Goal: Task Accomplishment & Management: Manage account settings

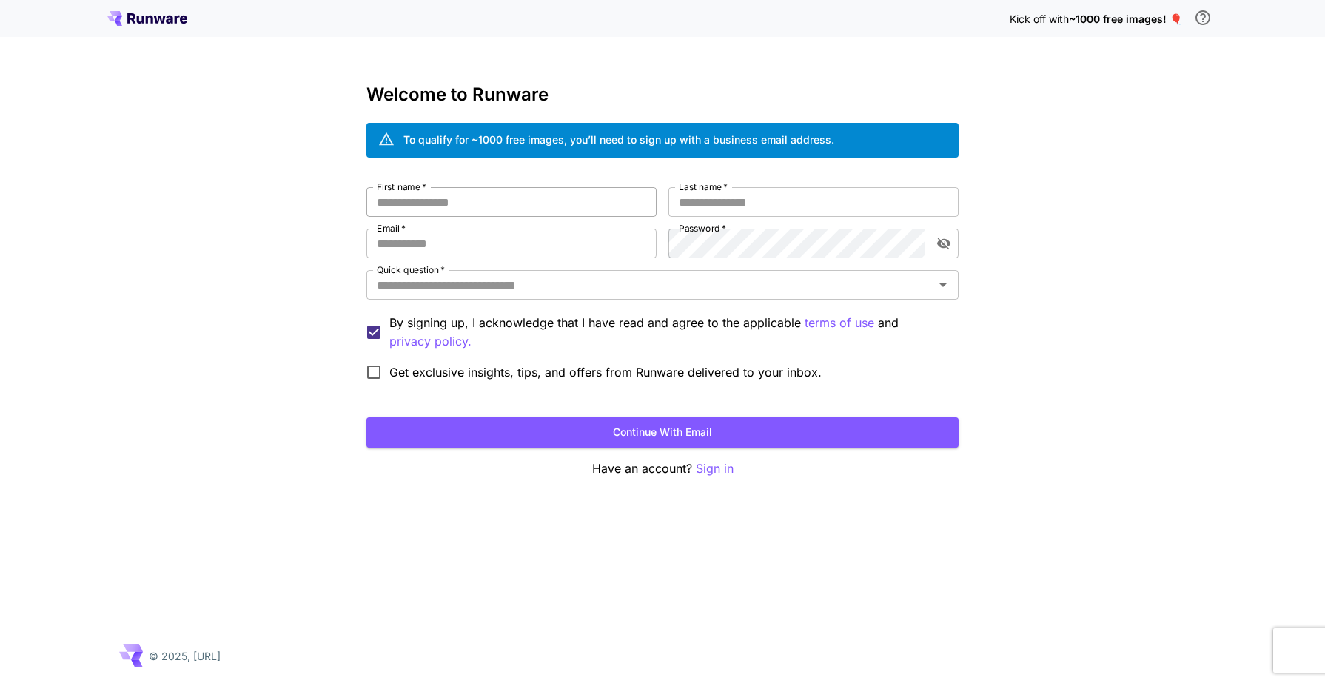
click at [625, 211] on input "First name   *" at bounding box center [512, 202] width 290 height 30
type input "*"
type input "*******"
type input "*"
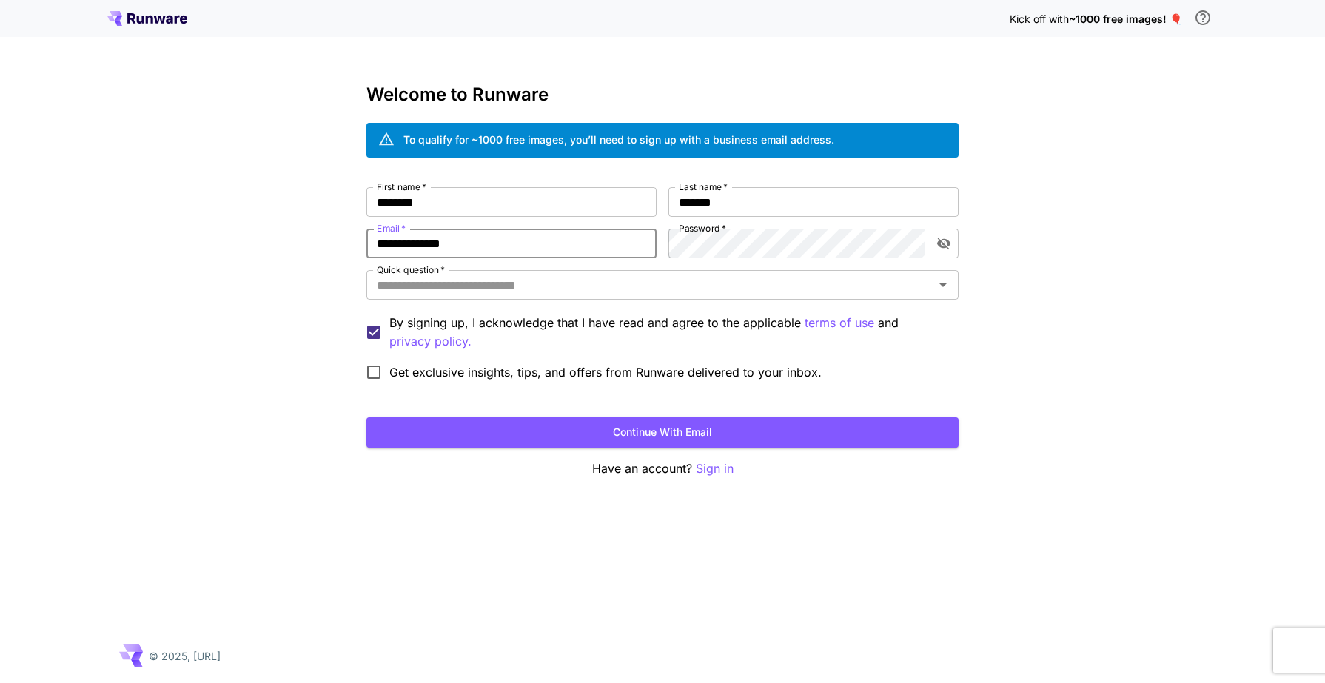
drag, startPoint x: 479, startPoint y: 241, endPoint x: 324, endPoint y: 225, distance: 155.5
click at [328, 230] on div "**********" at bounding box center [662, 341] width 1325 height 683
paste input "**"
type input "**********"
click at [649, 230] on div "**********" at bounding box center [663, 287] width 592 height 201
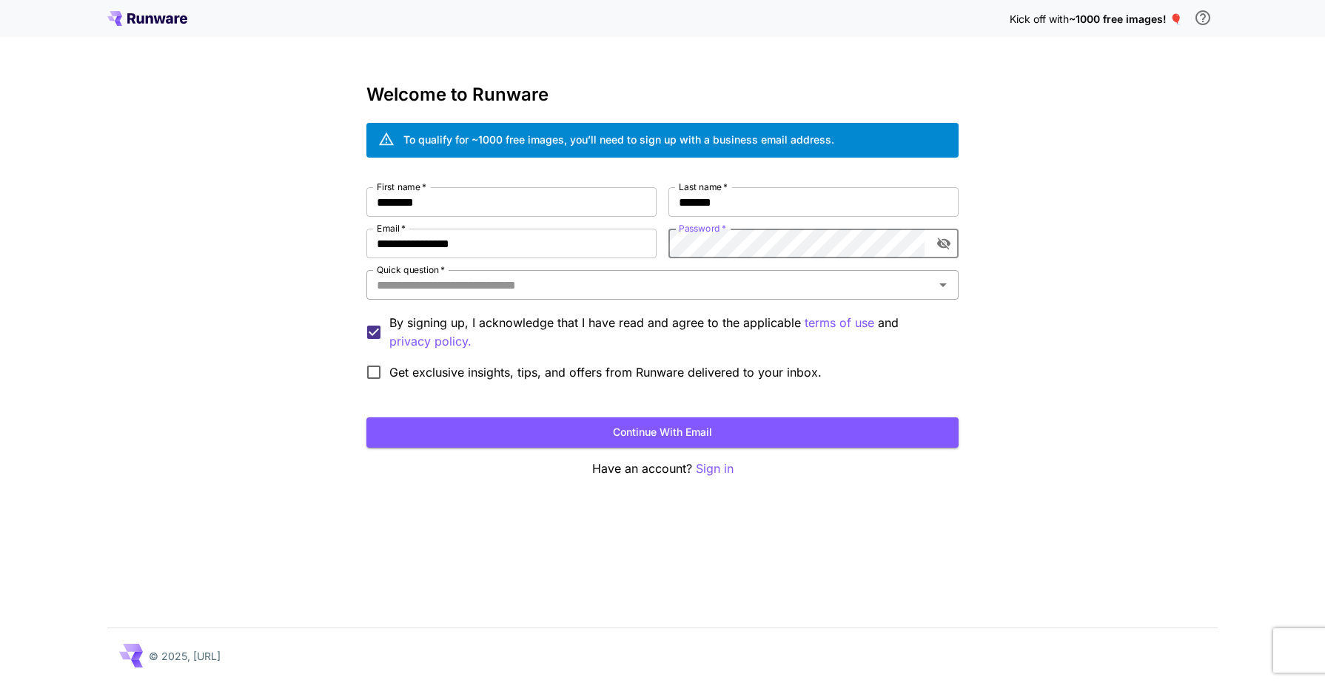
click at [563, 284] on input "Quick question   *" at bounding box center [650, 285] width 559 height 21
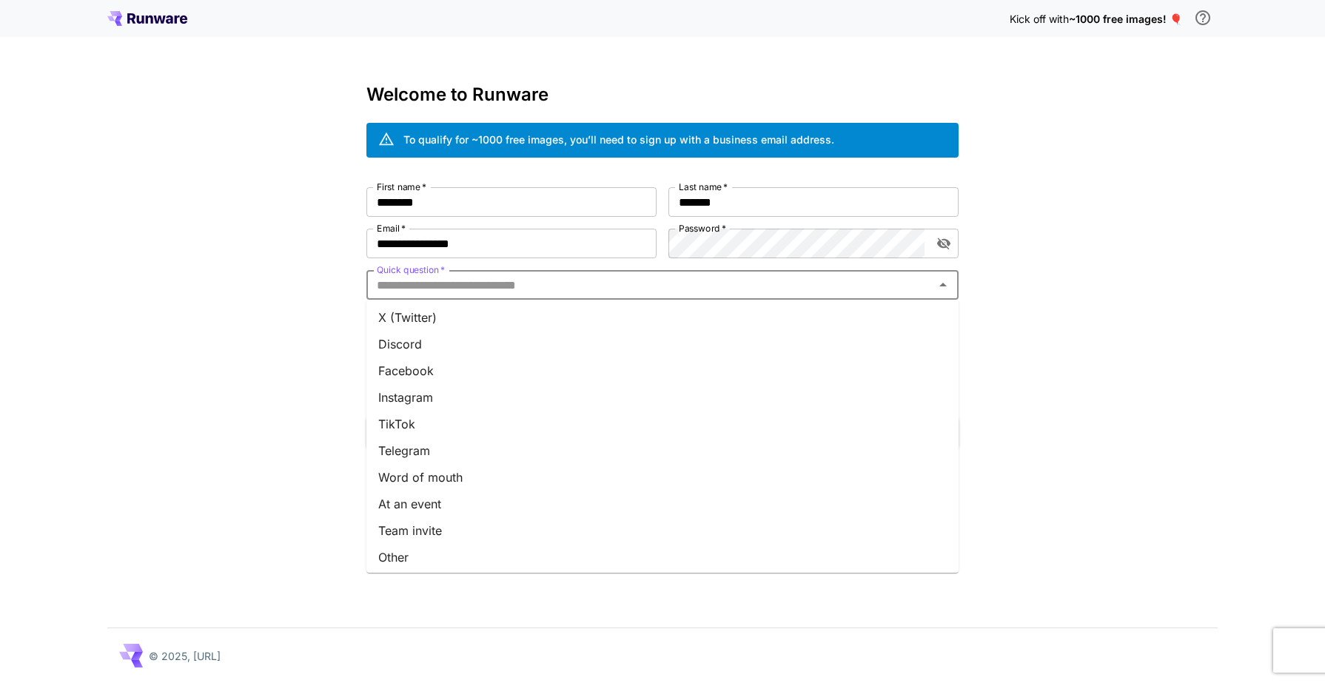
scroll to position [138, 0]
click at [428, 548] on li "Other" at bounding box center [663, 553] width 592 height 27
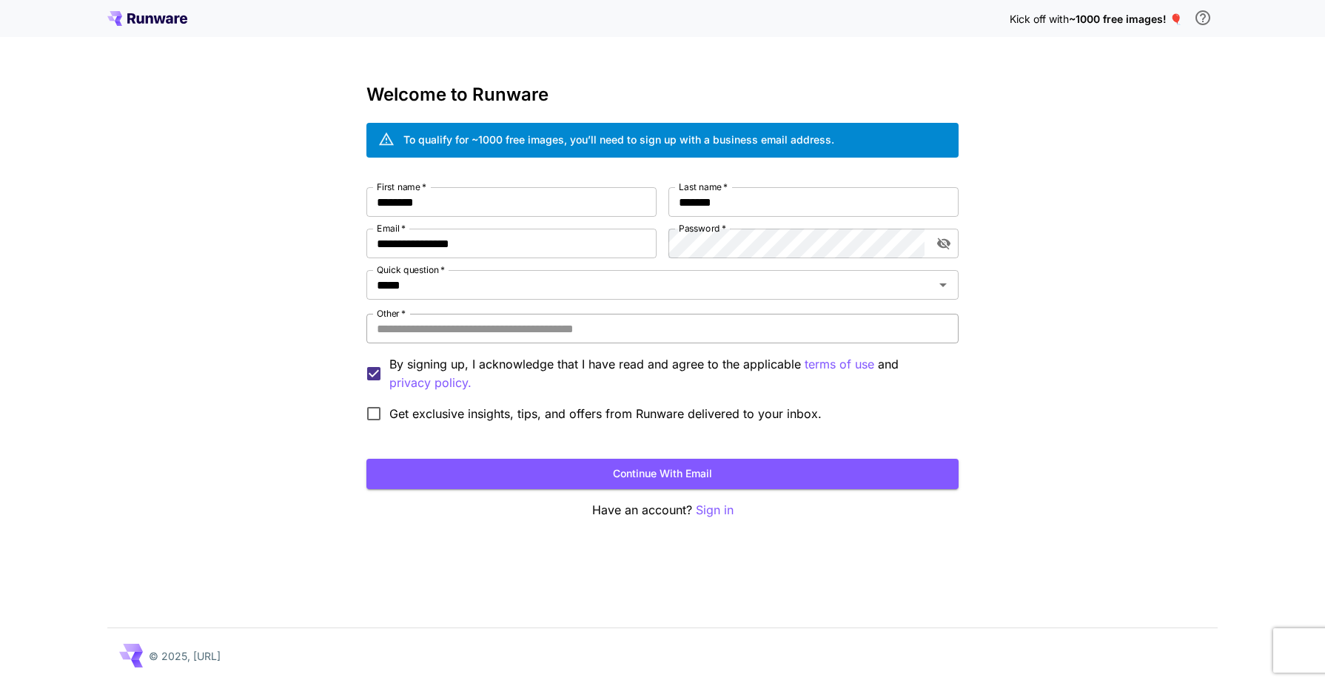
click at [505, 337] on input "Other   *" at bounding box center [663, 329] width 592 height 30
type input "*******"
click at [553, 419] on span "Get exclusive insights, tips, and offers from Runware delivered to your inbox." at bounding box center [605, 414] width 432 height 18
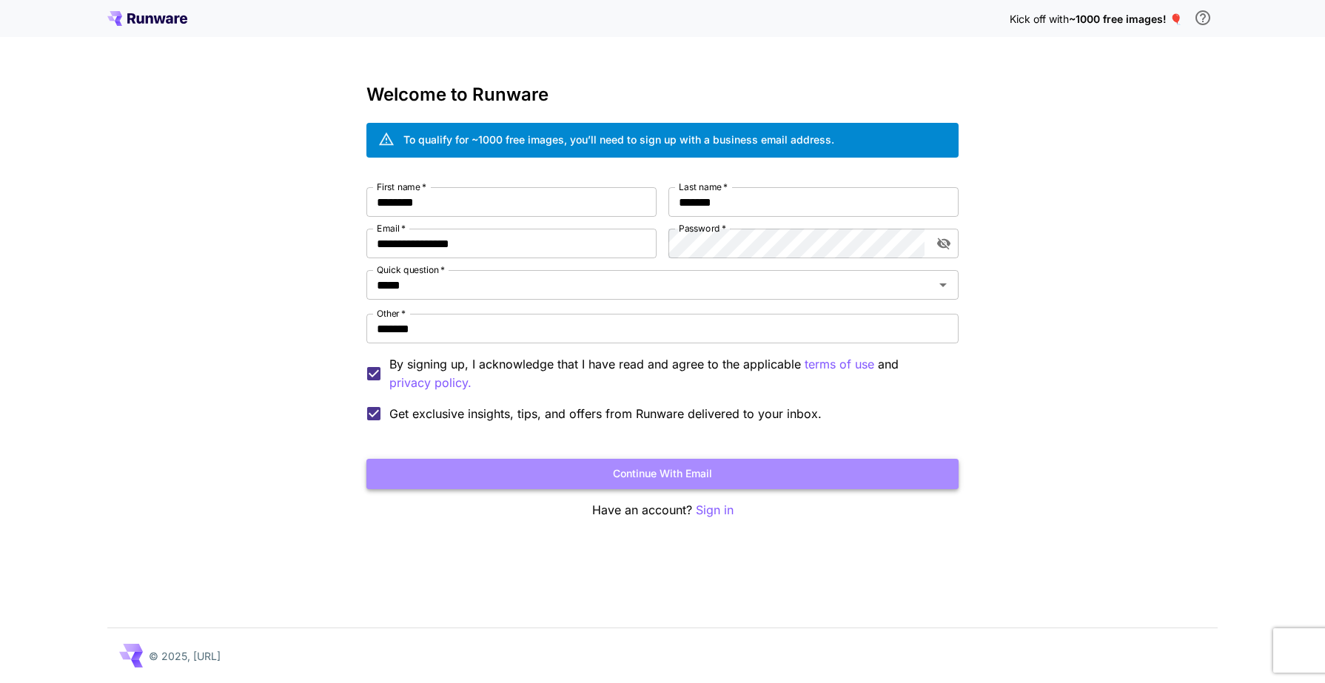
click at [574, 481] on button "Continue with email" at bounding box center [663, 474] width 592 height 30
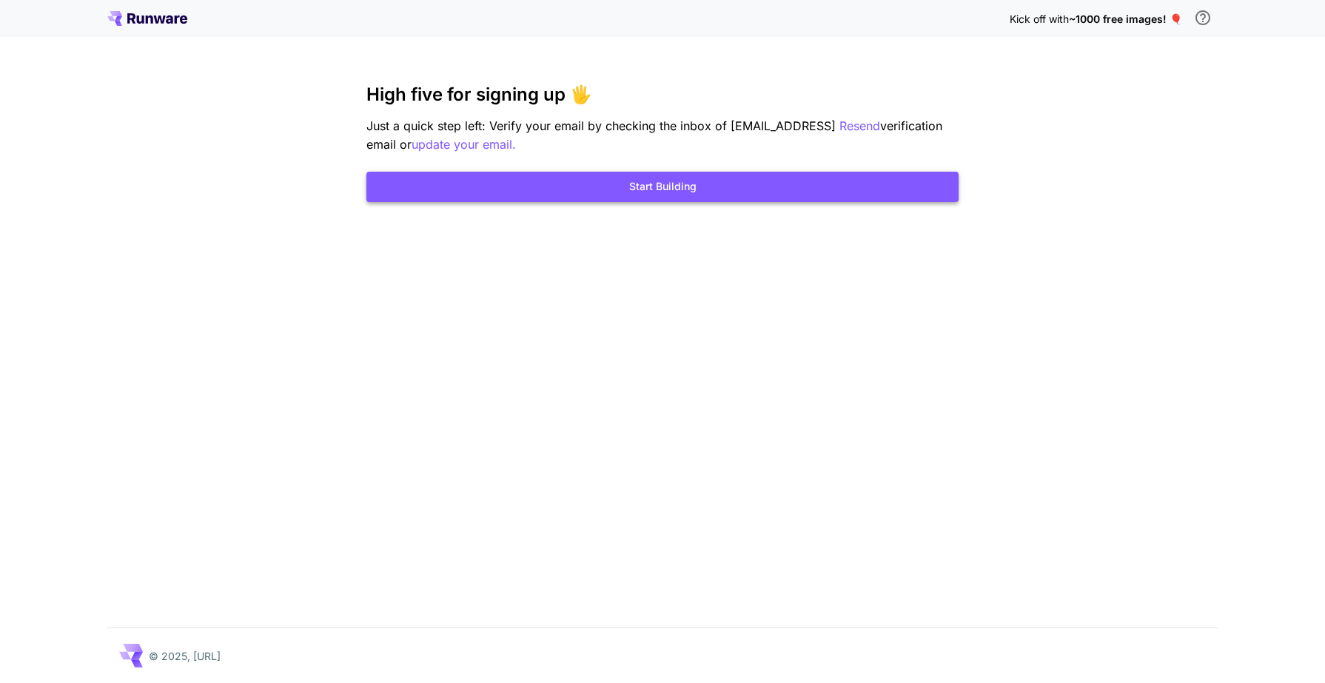
click at [706, 184] on button "Start Building" at bounding box center [663, 187] width 592 height 30
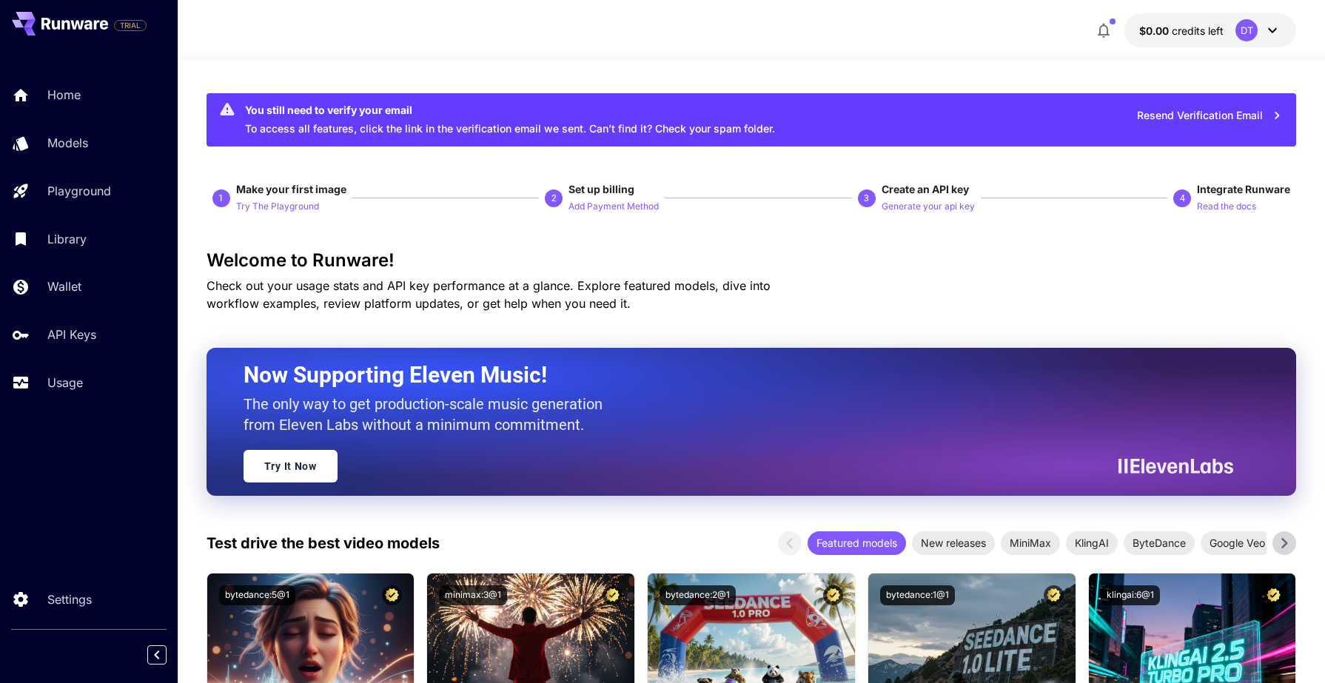
click at [1205, 41] on button "$0.00 credits left DT" at bounding box center [1211, 30] width 172 height 34
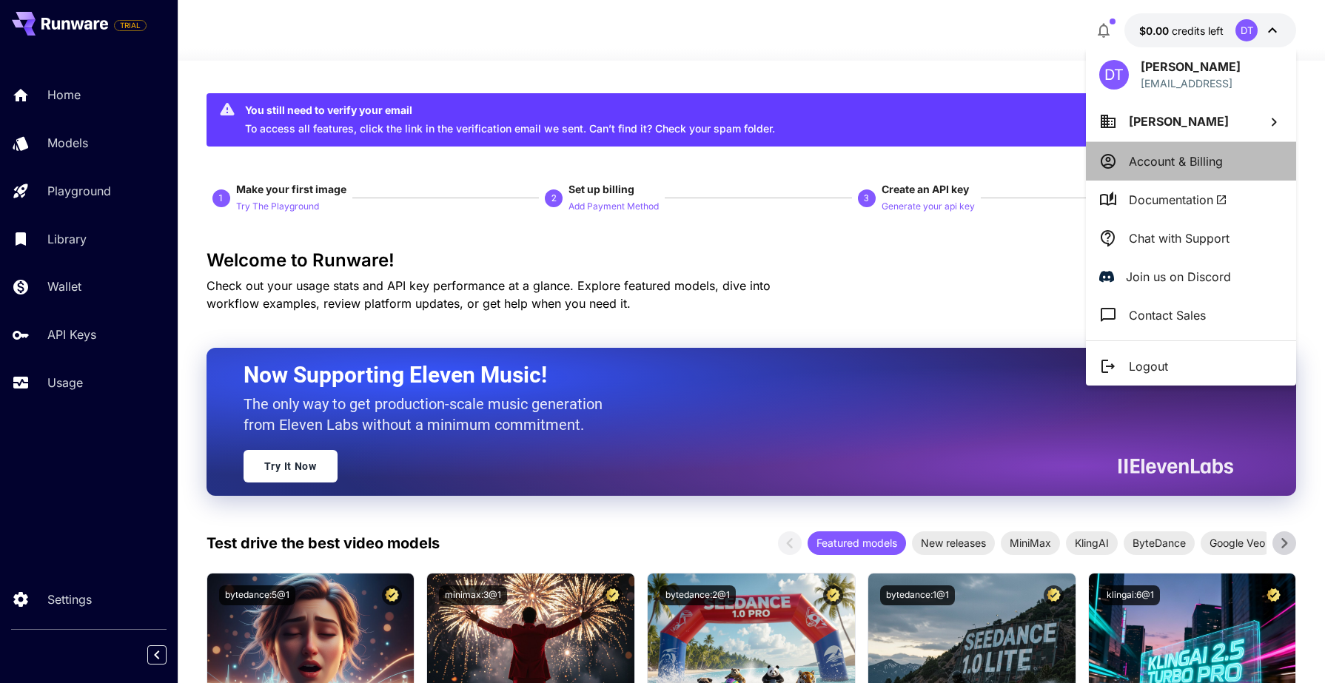
click at [1188, 163] on p "Account & Billing" at bounding box center [1176, 162] width 94 height 18
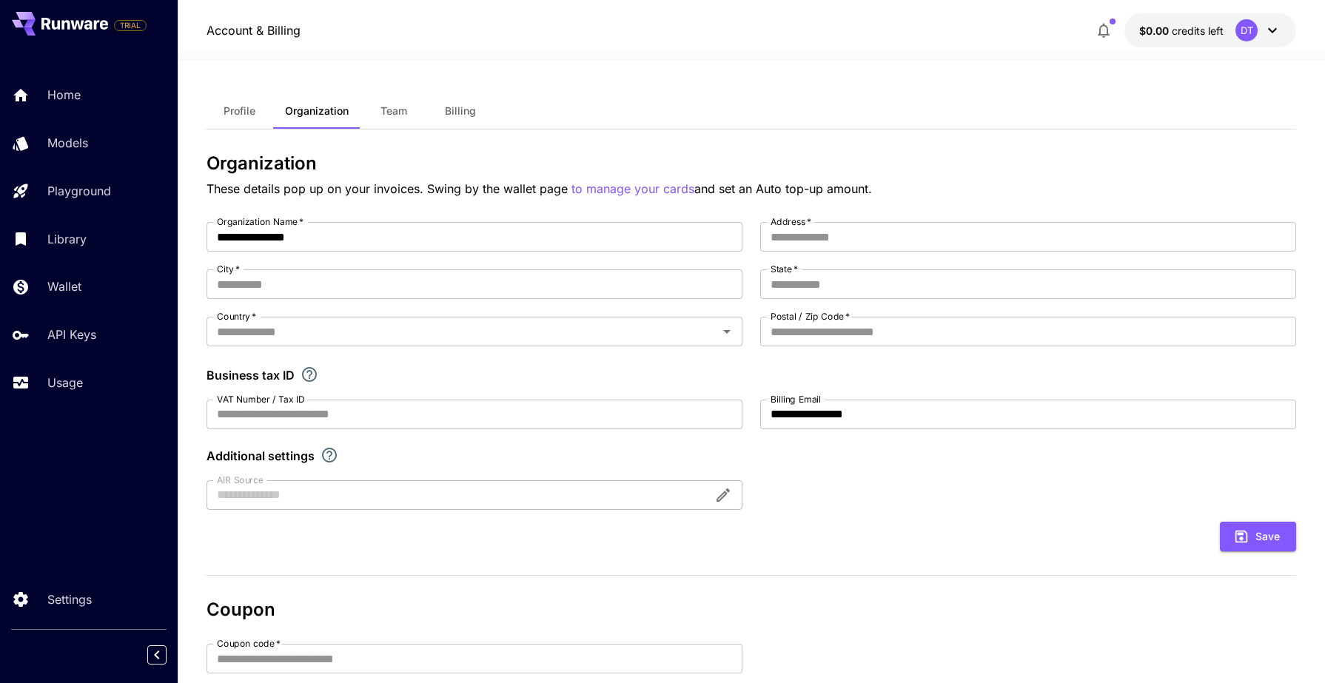
scroll to position [16, 0]
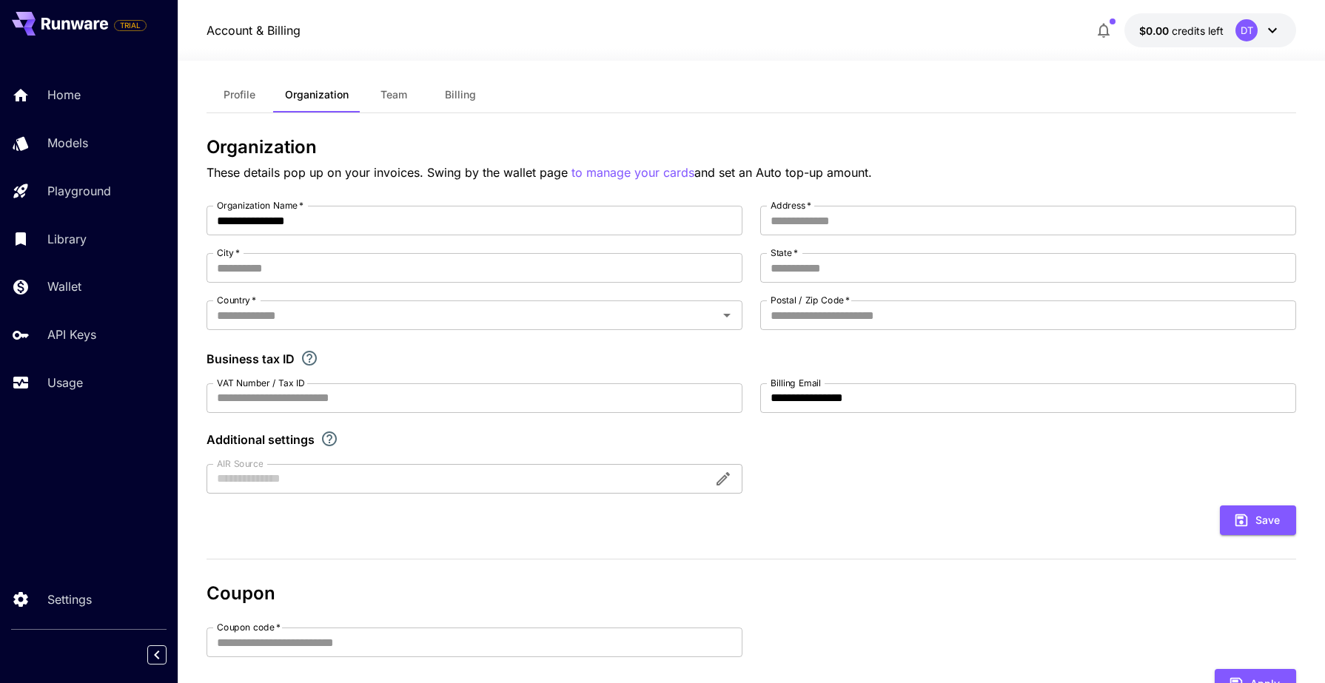
click at [1100, 26] on icon "button" at bounding box center [1104, 30] width 18 height 18
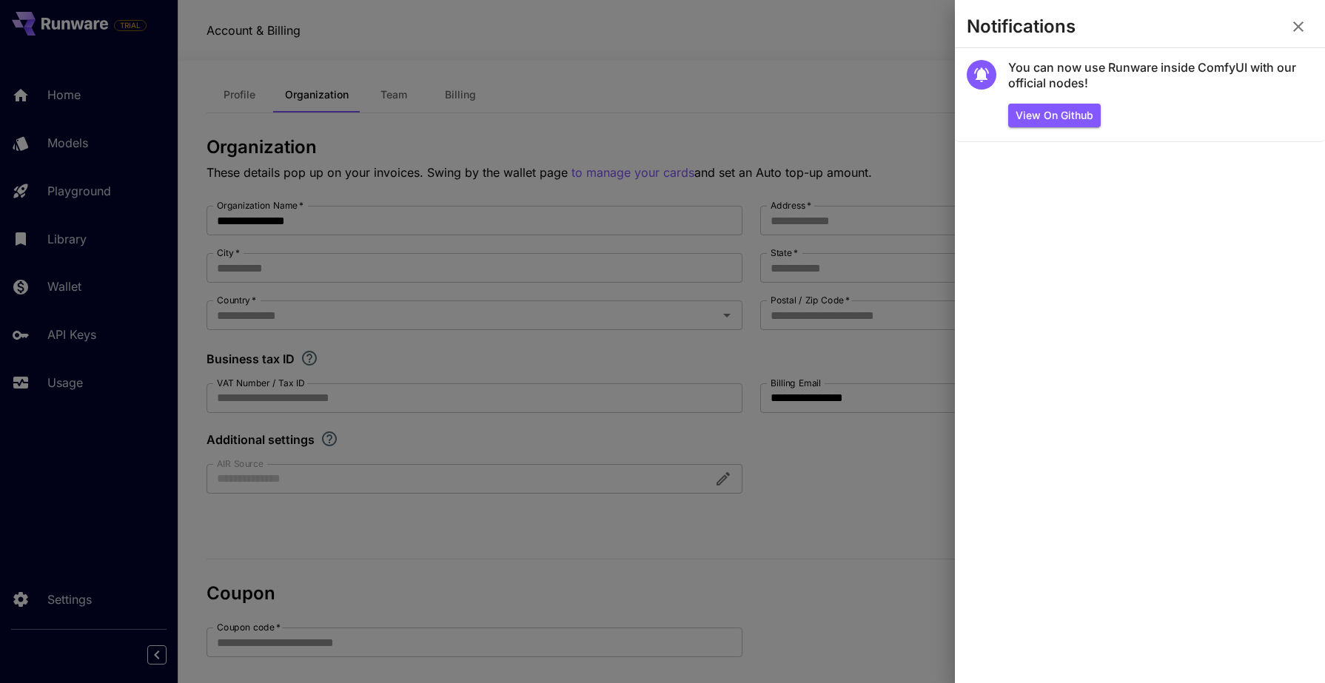
click at [1299, 27] on icon "button" at bounding box center [1298, 26] width 10 height 10
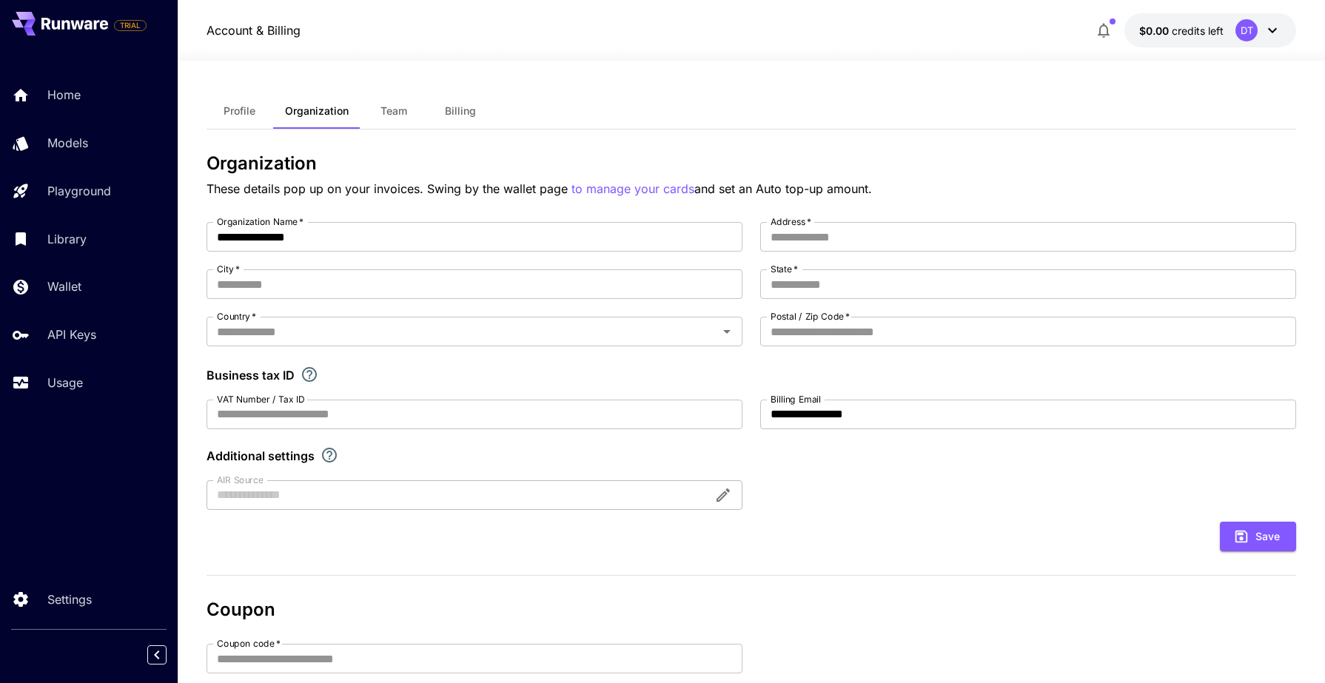
scroll to position [89, 0]
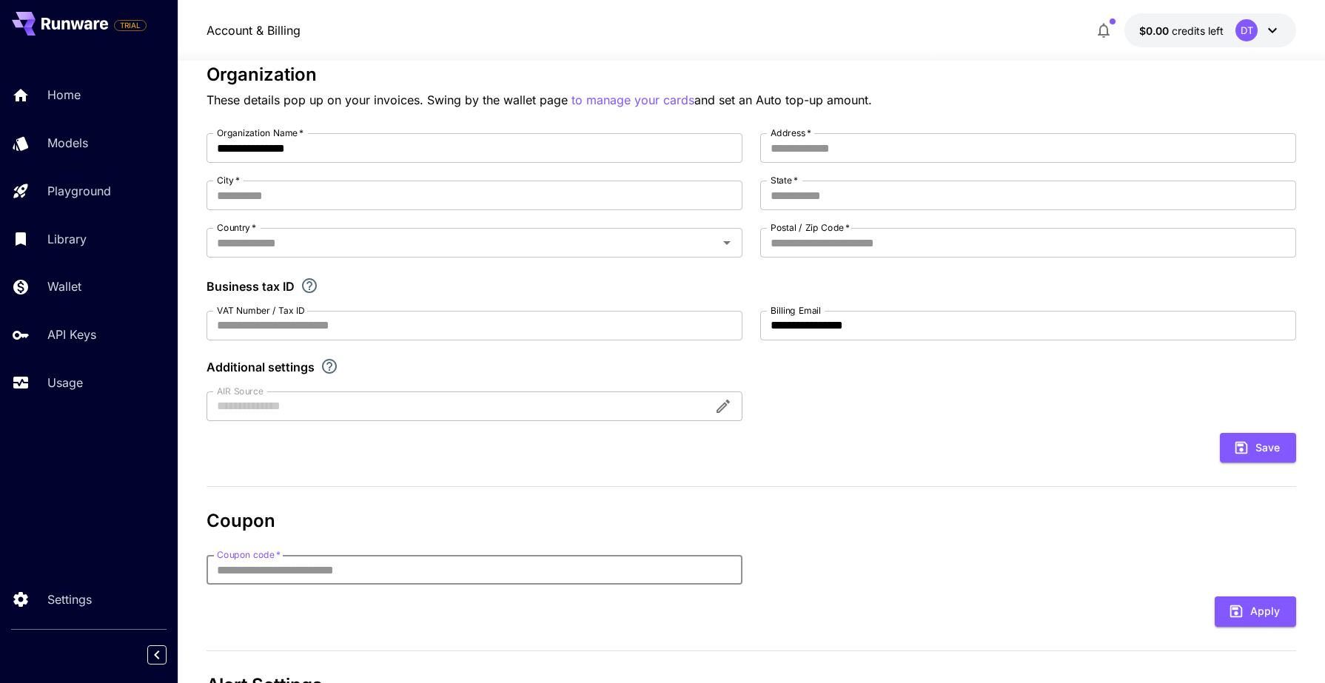
click at [515, 572] on input "Coupon code   *" at bounding box center [475, 570] width 536 height 30
paste input "********"
type input "********"
click at [1232, 598] on button "Apply" at bounding box center [1255, 612] width 81 height 30
click at [1308, 24] on icon "close" at bounding box center [1305, 24] width 10 height 12
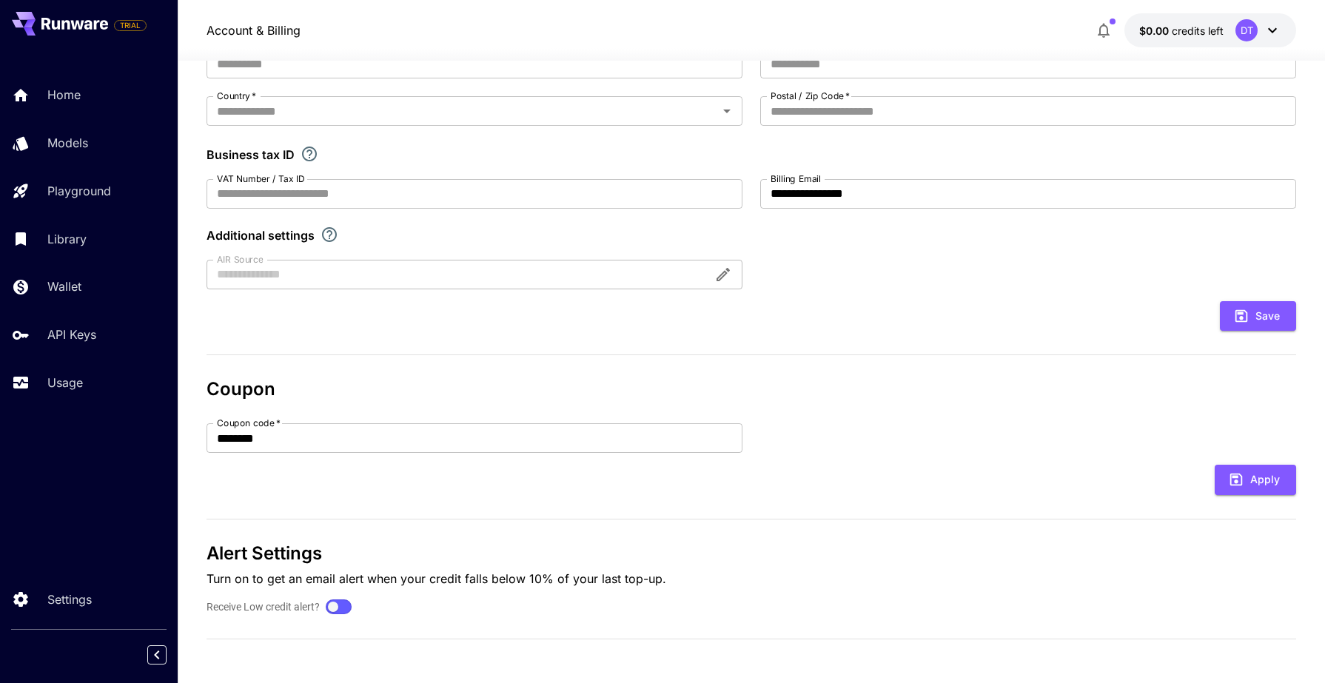
scroll to position [0, 0]
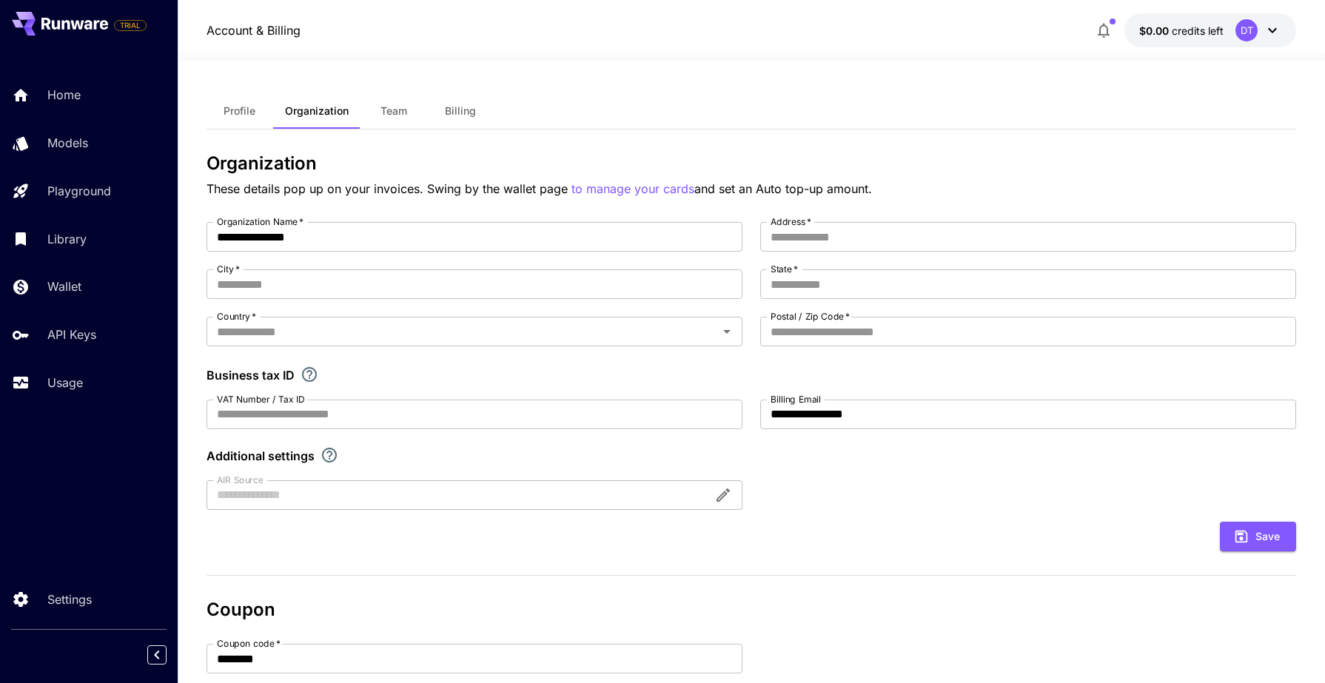
click at [1273, 34] on icon at bounding box center [1273, 30] width 18 height 18
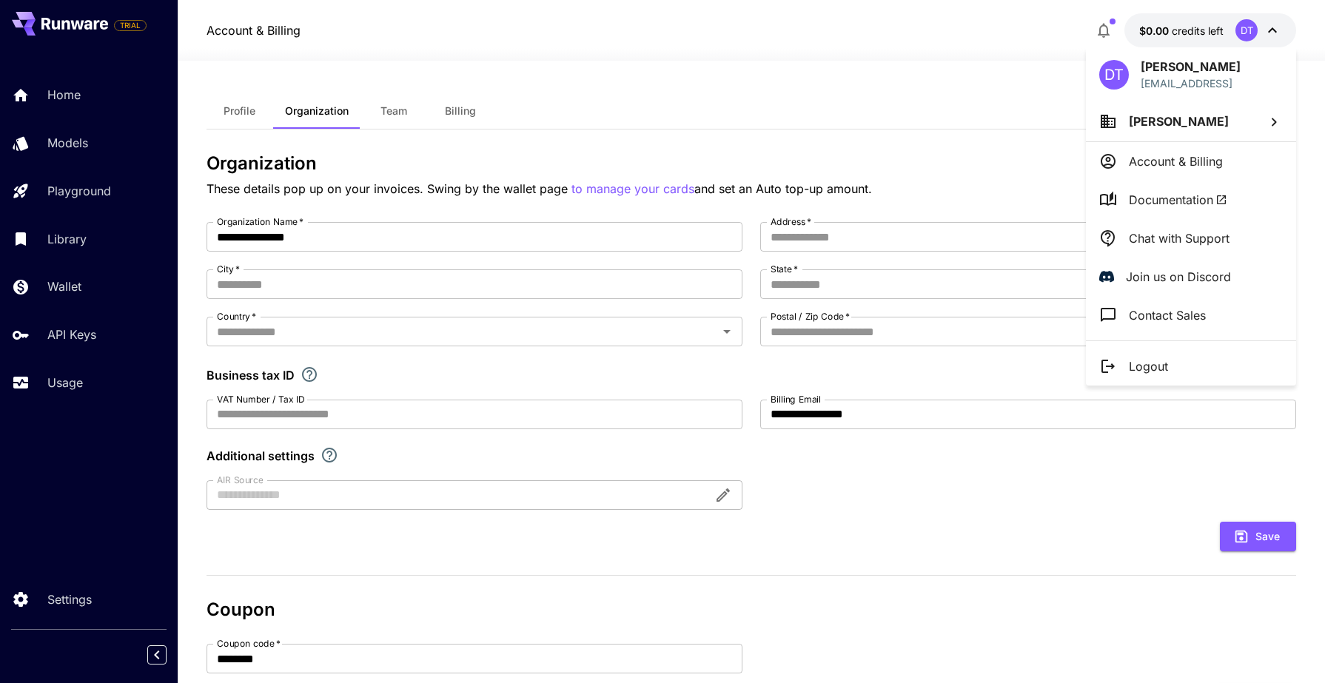
click at [1131, 30] on div at bounding box center [662, 341] width 1325 height 683
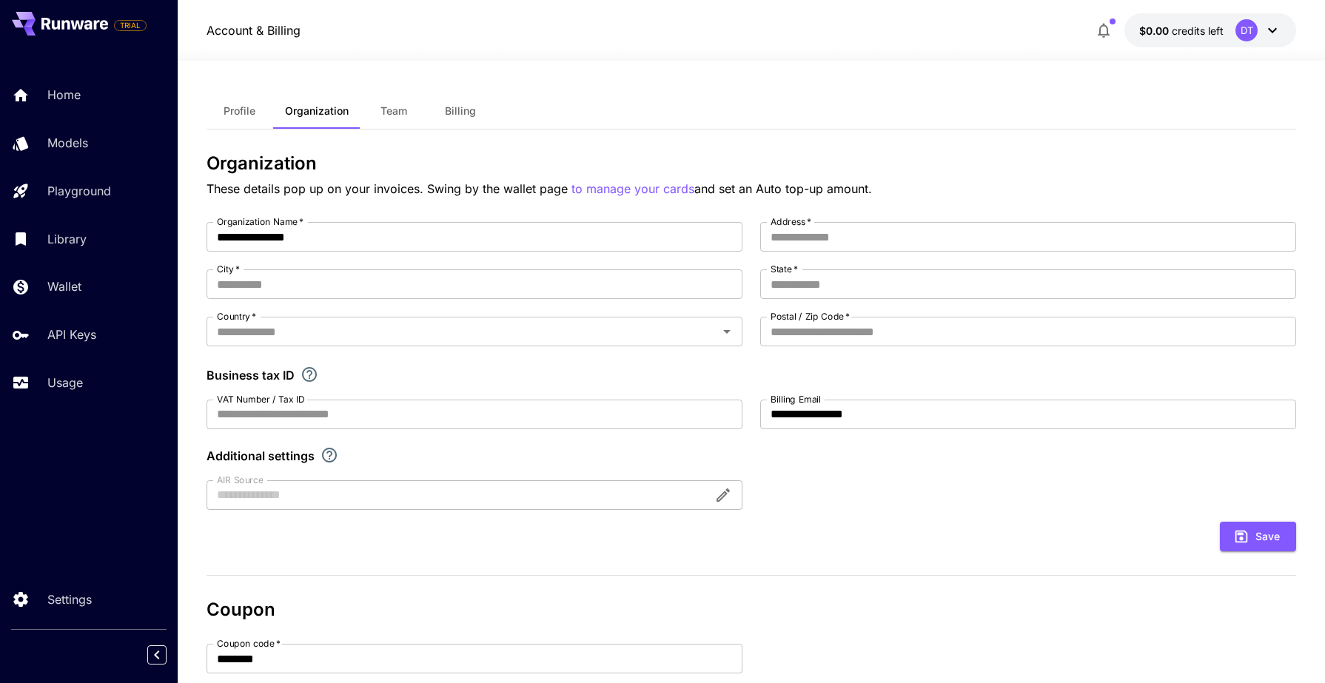
click at [1139, 28] on span "$0.00" at bounding box center [1155, 30] width 33 height 13
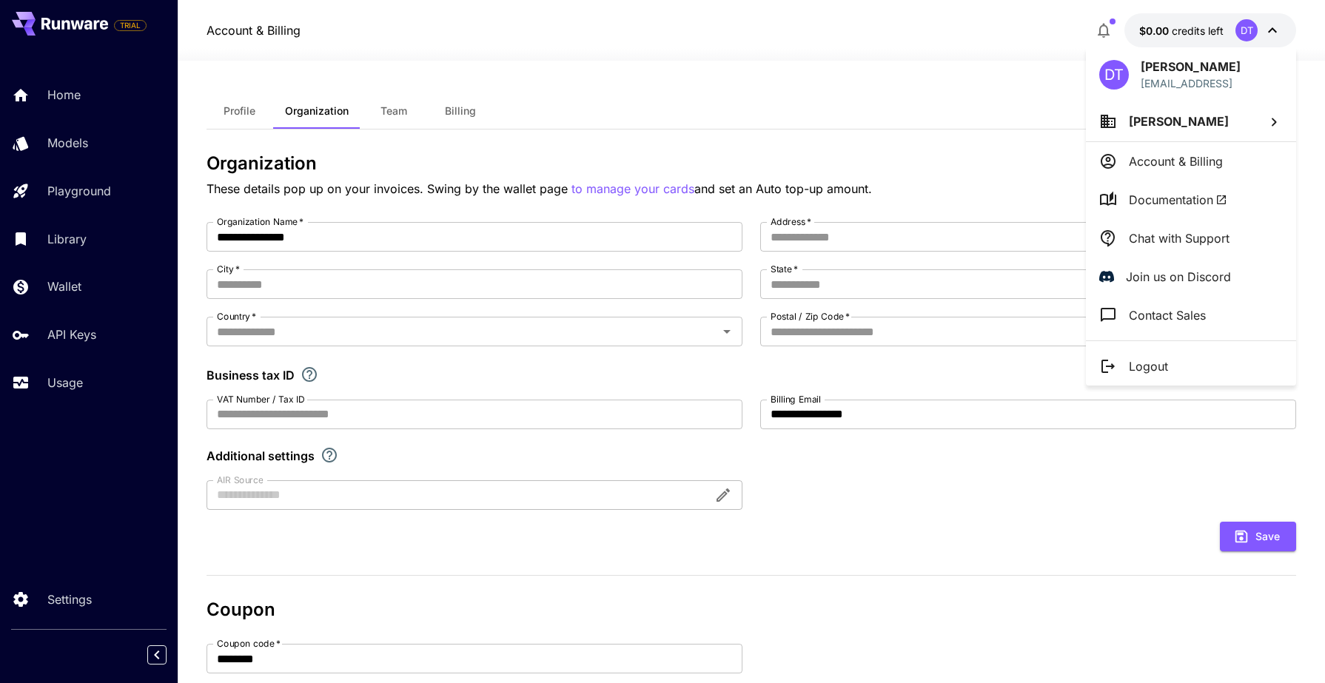
click at [1111, 29] on div at bounding box center [662, 341] width 1325 height 683
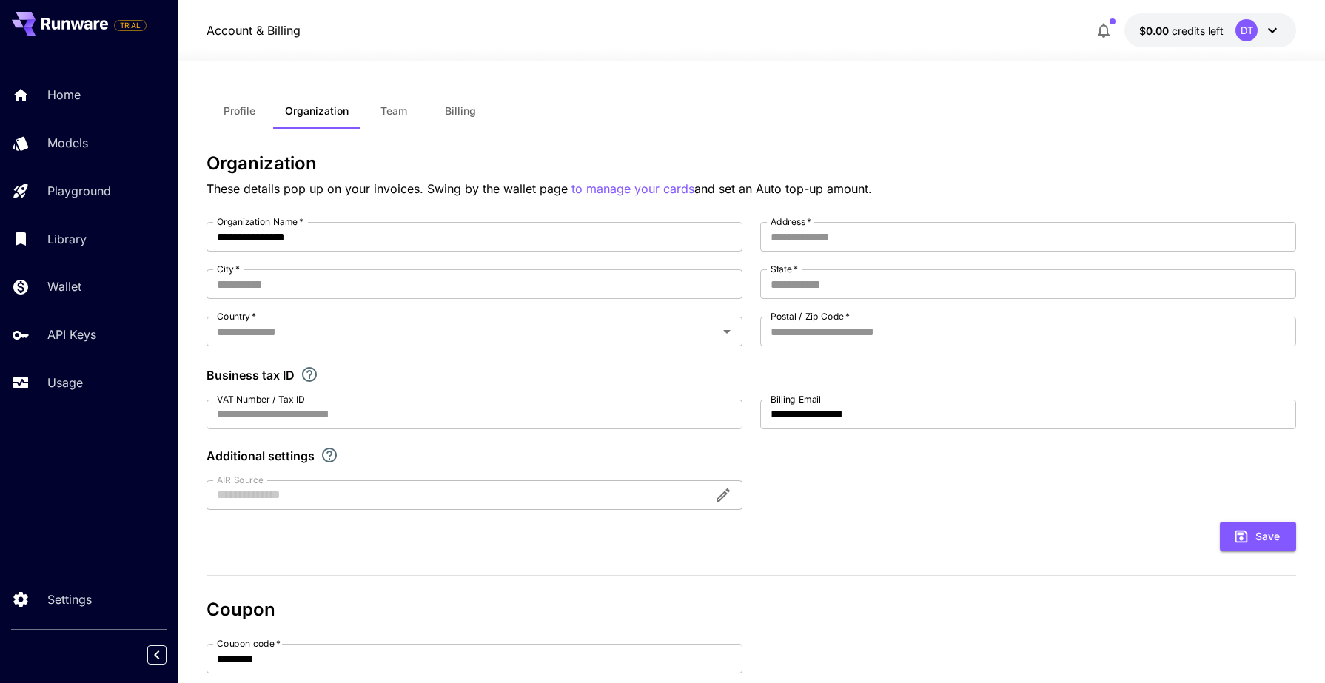
click at [1105, 33] on icon "button" at bounding box center [1104, 30] width 18 height 18
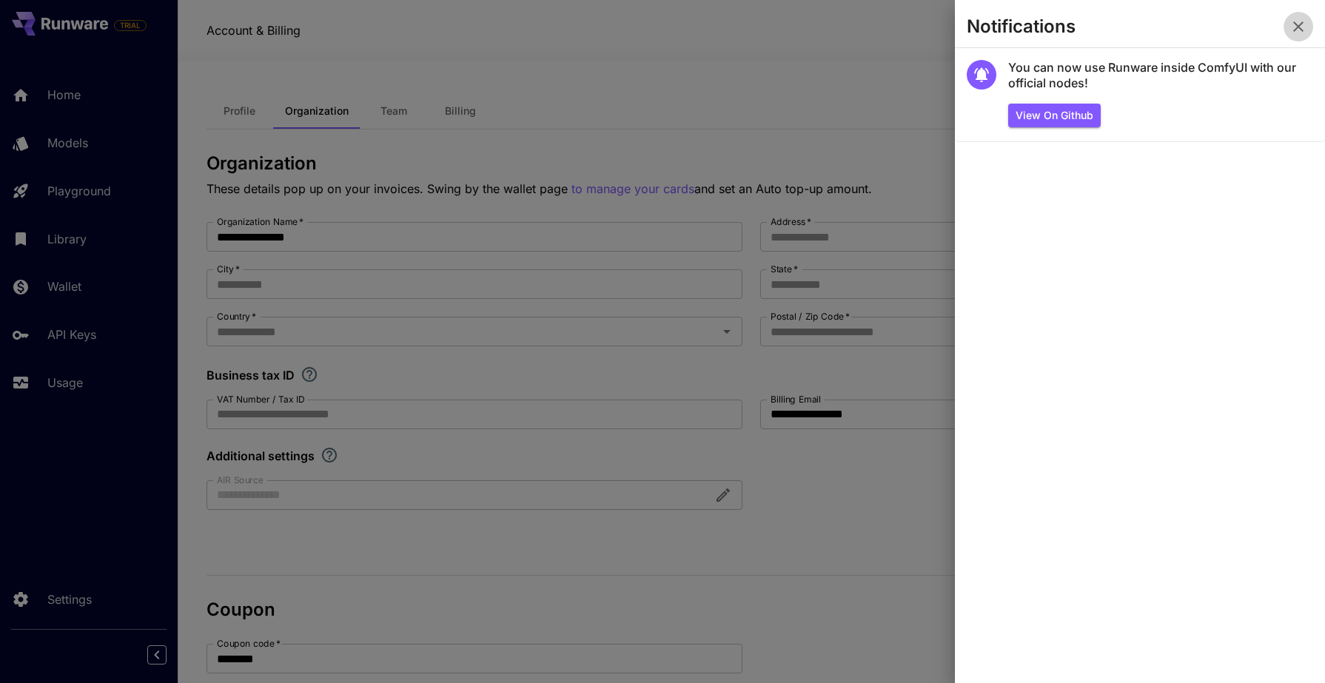
click at [1296, 28] on icon "button" at bounding box center [1298, 26] width 10 height 10
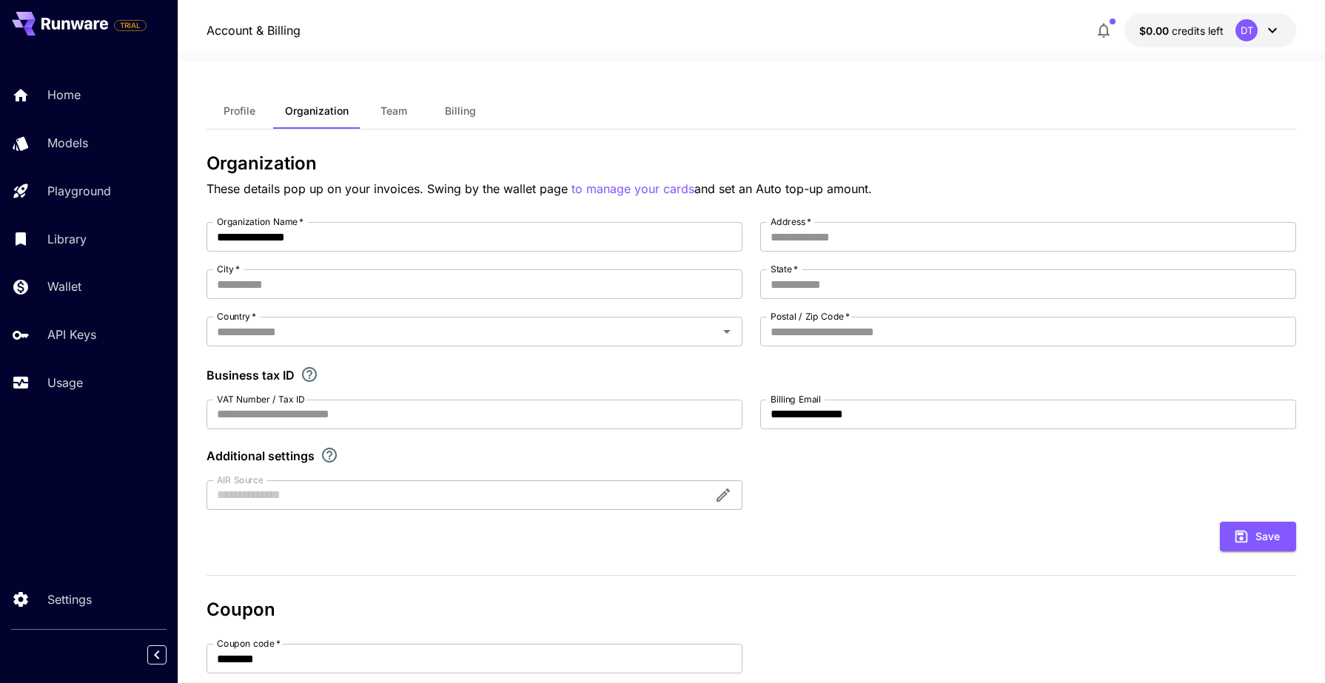
click at [1271, 35] on icon at bounding box center [1273, 30] width 18 height 18
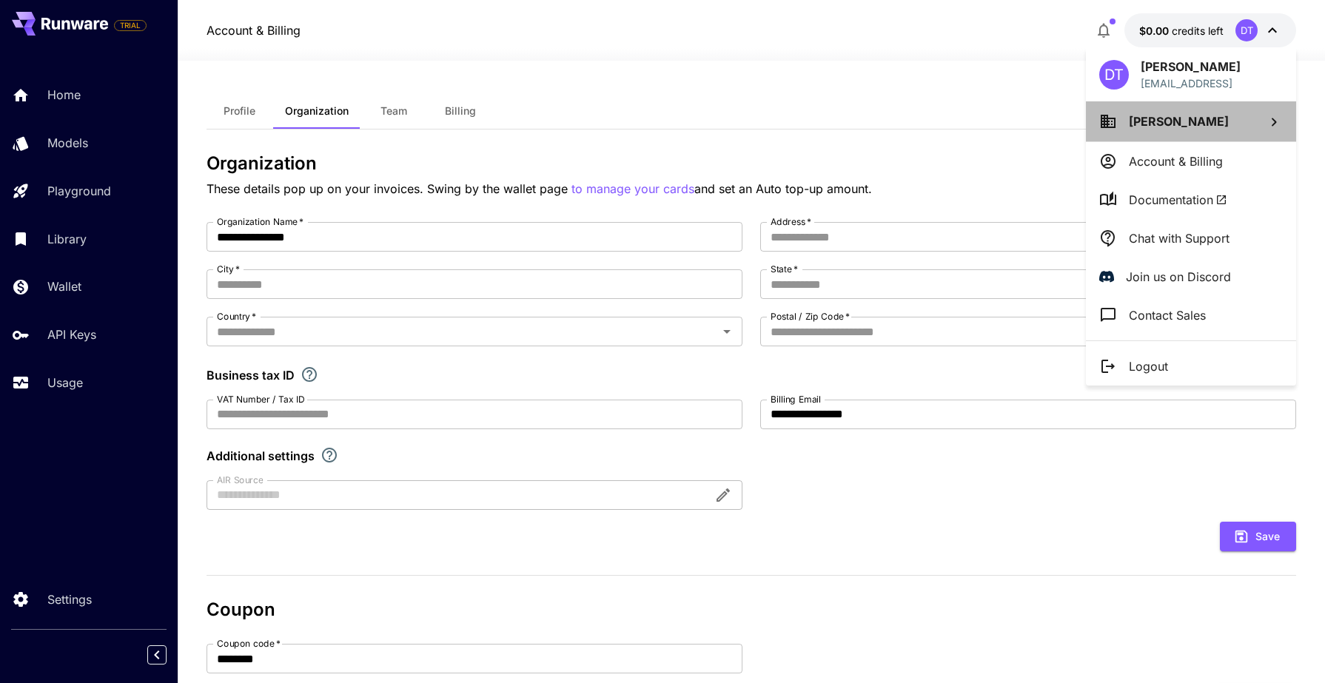
click at [1271, 120] on icon at bounding box center [1274, 122] width 18 height 18
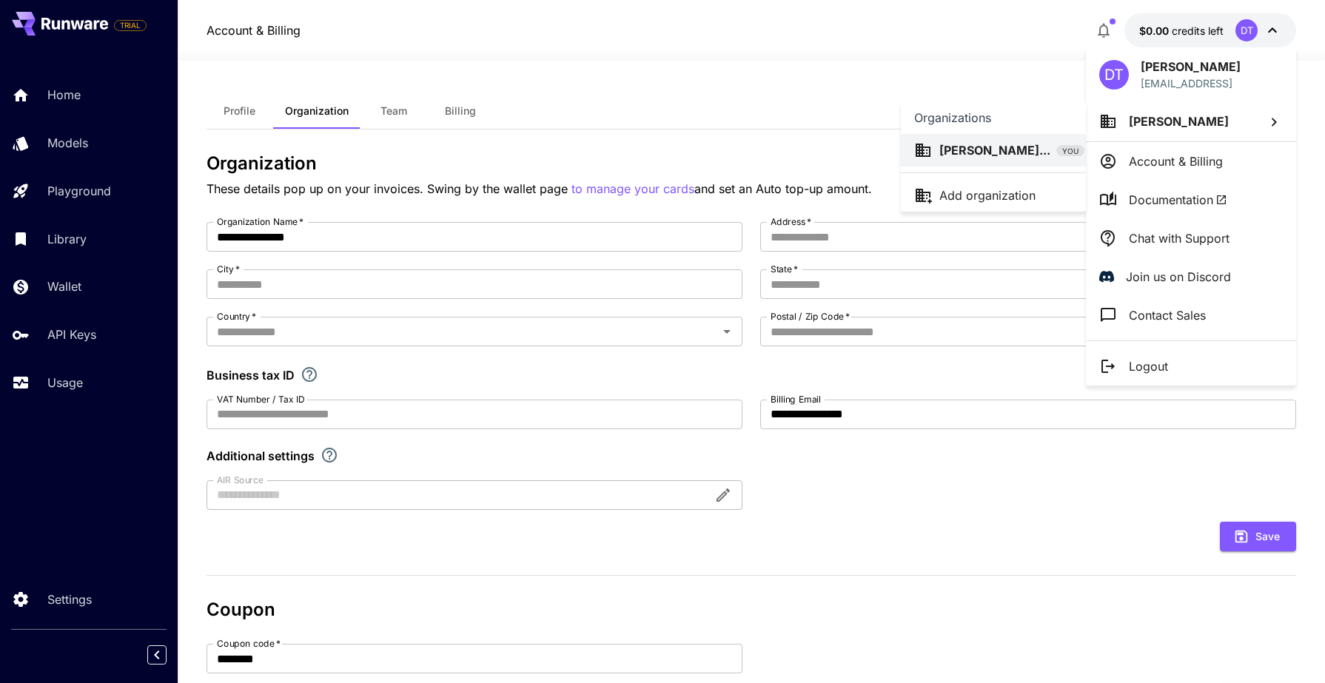
click at [1016, 155] on p "[PERSON_NAME]..." at bounding box center [995, 150] width 111 height 18
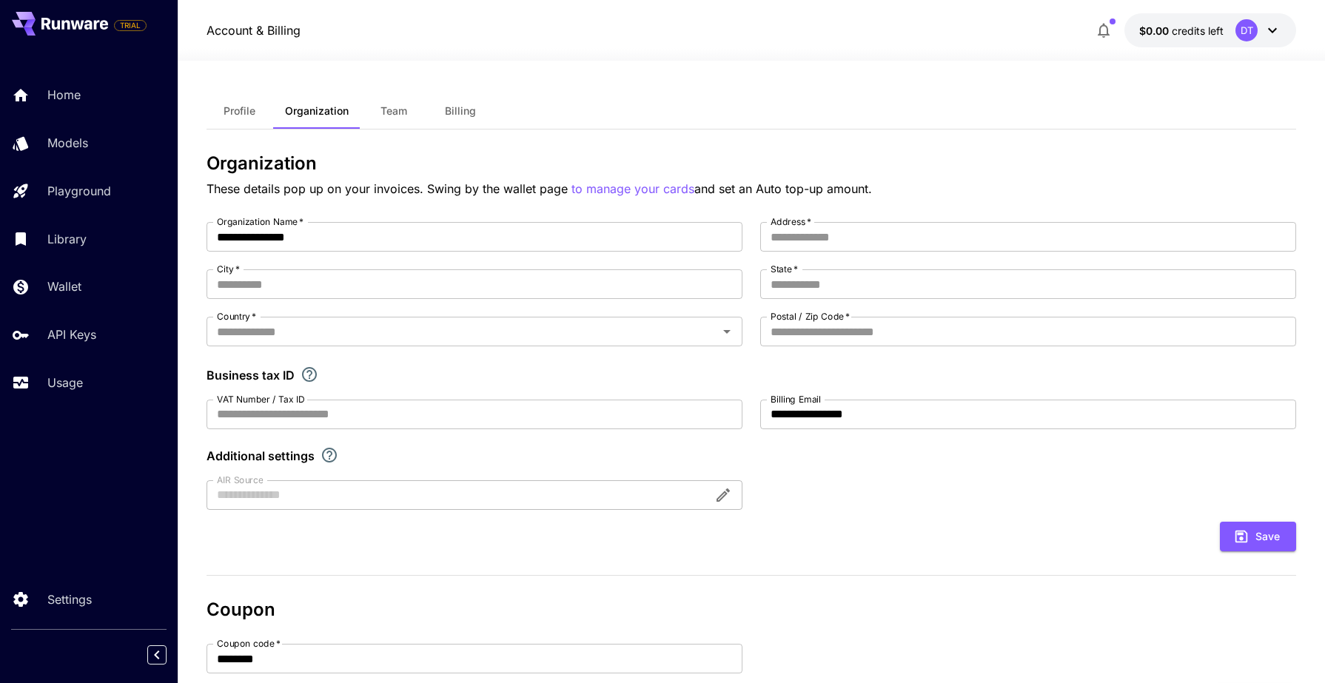
click at [1270, 37] on icon at bounding box center [1273, 30] width 18 height 18
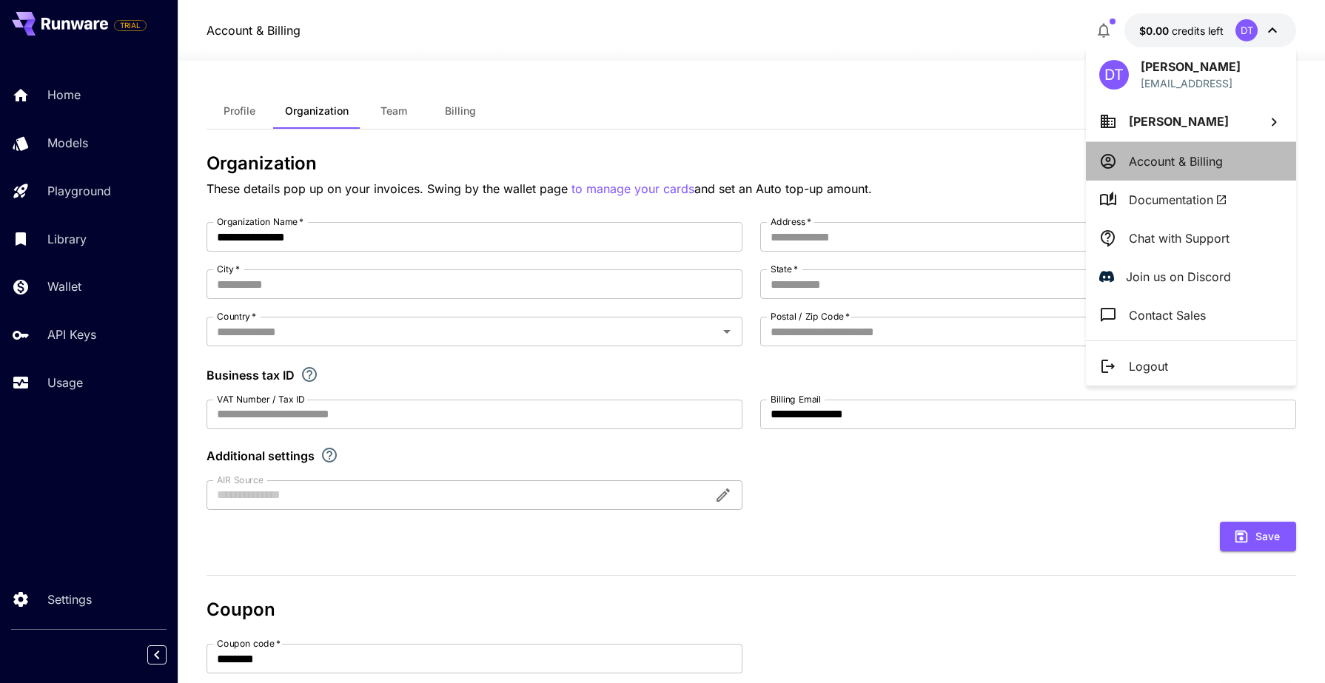
click at [1177, 154] on p "Account & Billing" at bounding box center [1176, 162] width 94 height 18
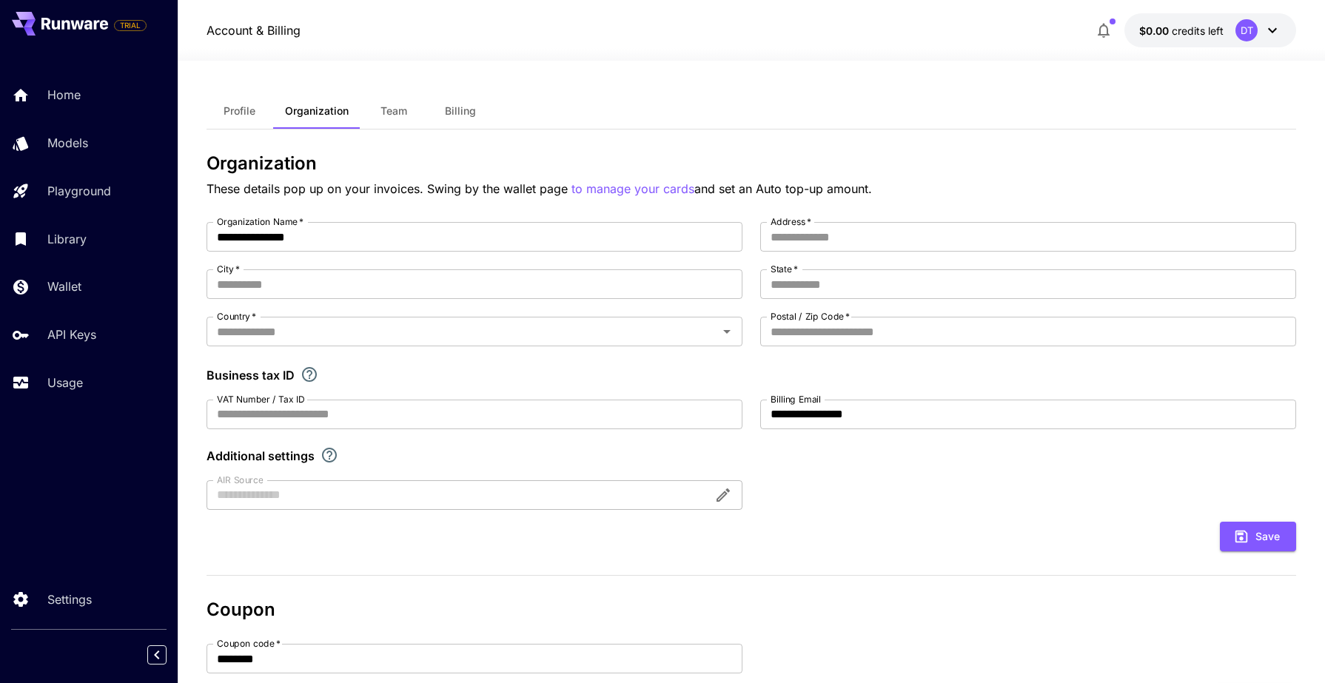
click at [247, 114] on span "Profile" at bounding box center [240, 110] width 32 height 13
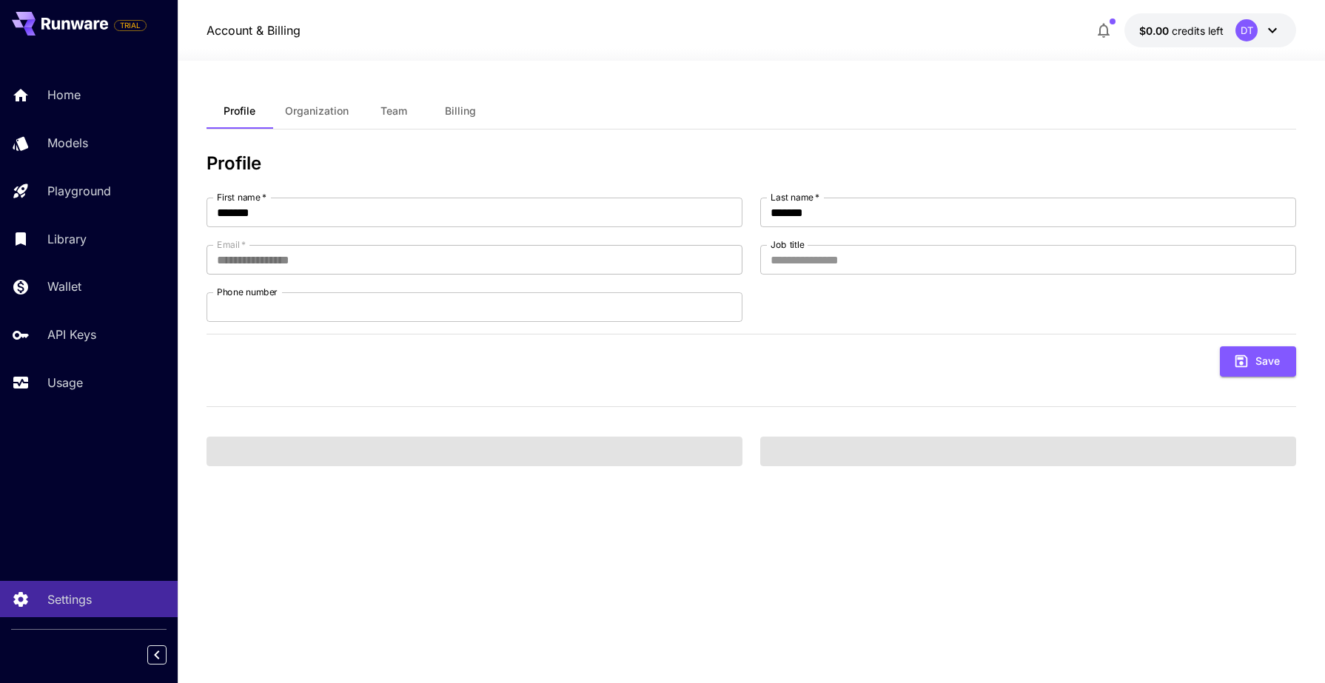
click at [397, 126] on button "Team" at bounding box center [394, 111] width 67 height 36
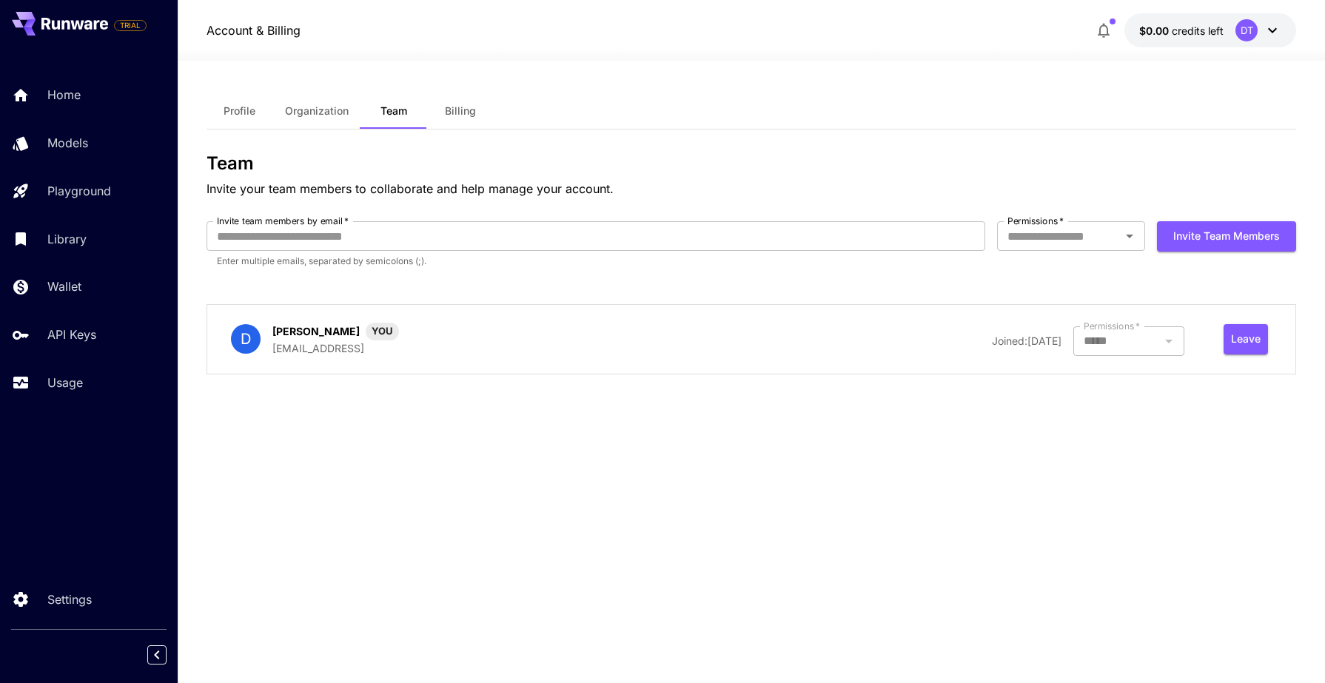
click at [441, 116] on button "Billing" at bounding box center [460, 111] width 67 height 36
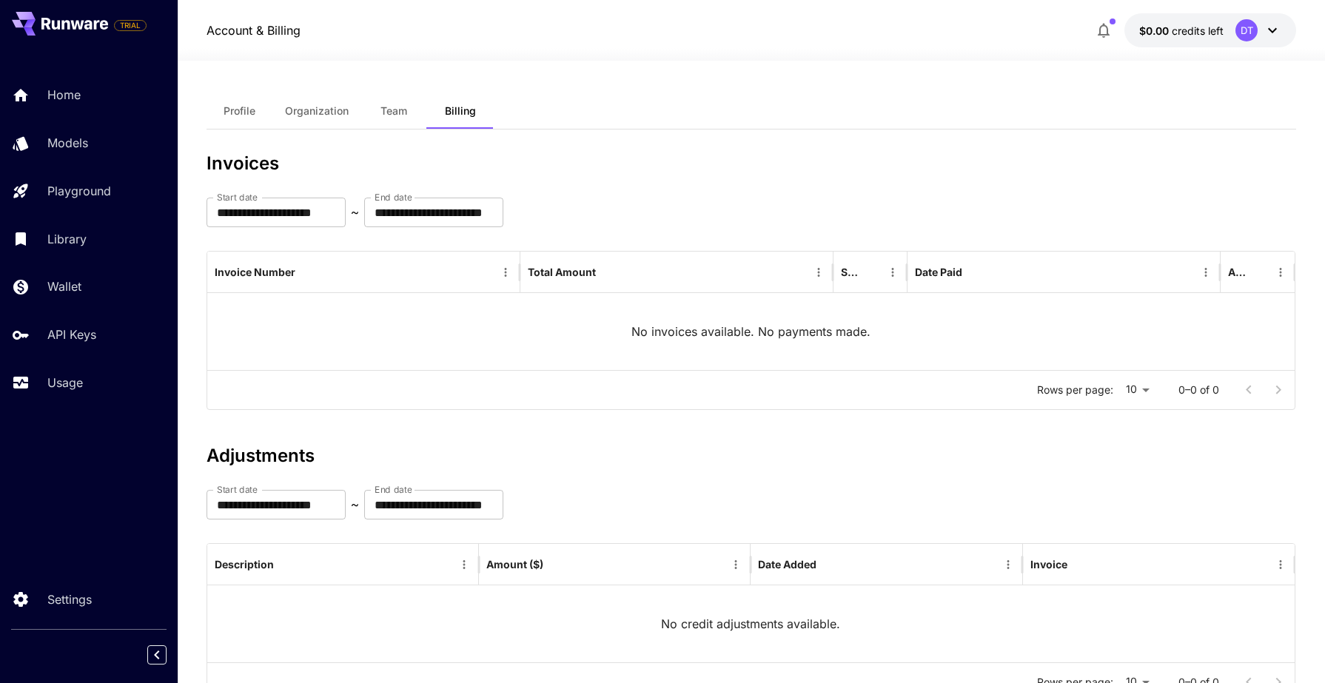
scroll to position [64, 0]
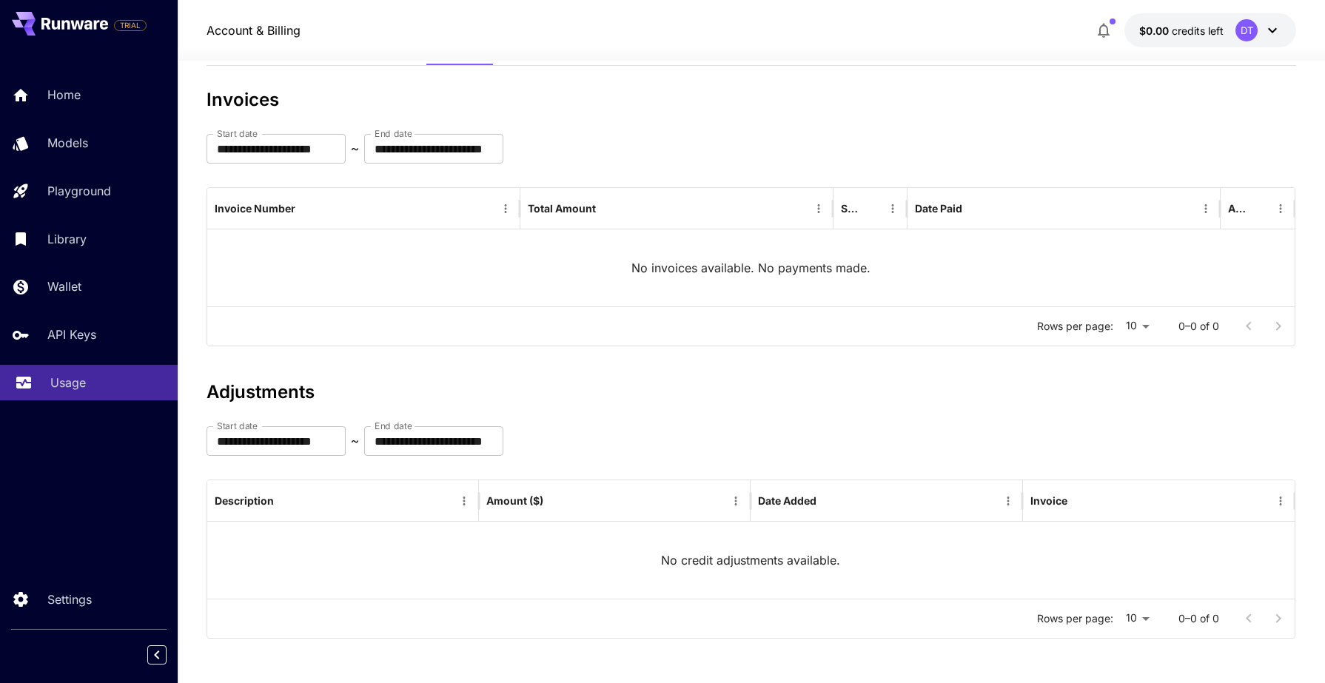
click at [68, 398] on link "Usage" at bounding box center [89, 383] width 178 height 36
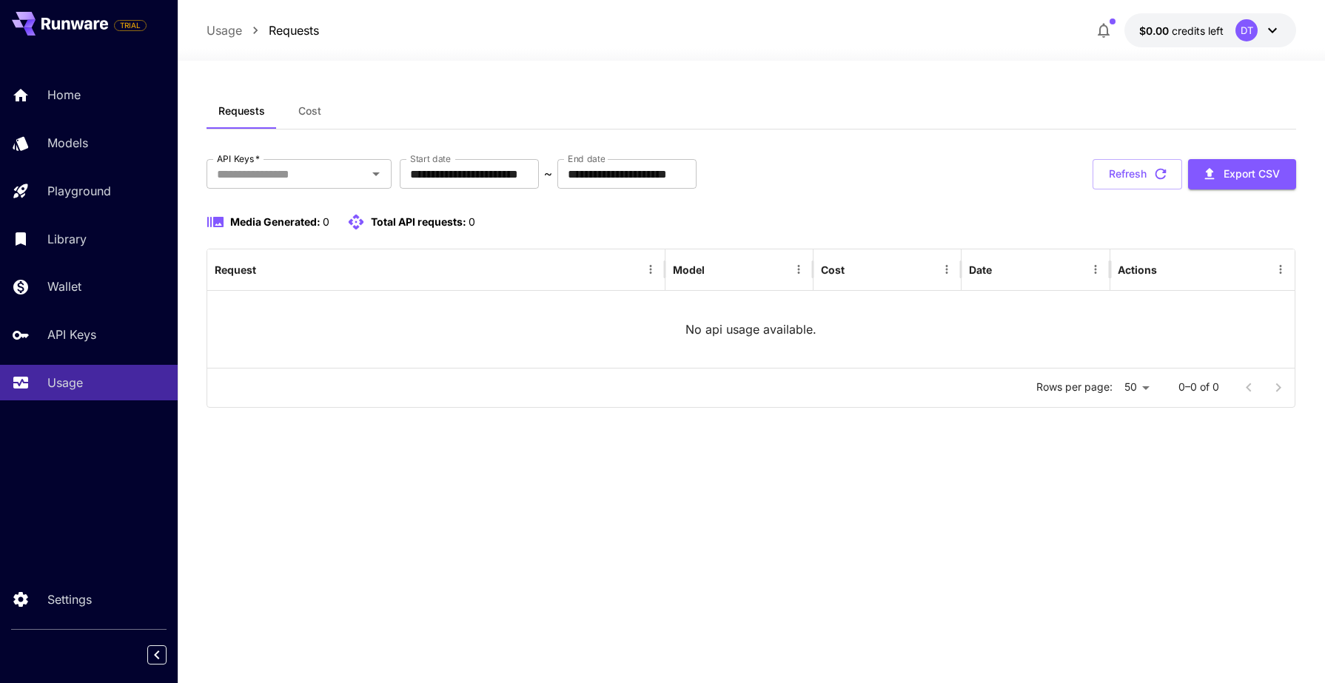
click at [1173, 18] on button "$0.00 credits left DT" at bounding box center [1211, 30] width 172 height 34
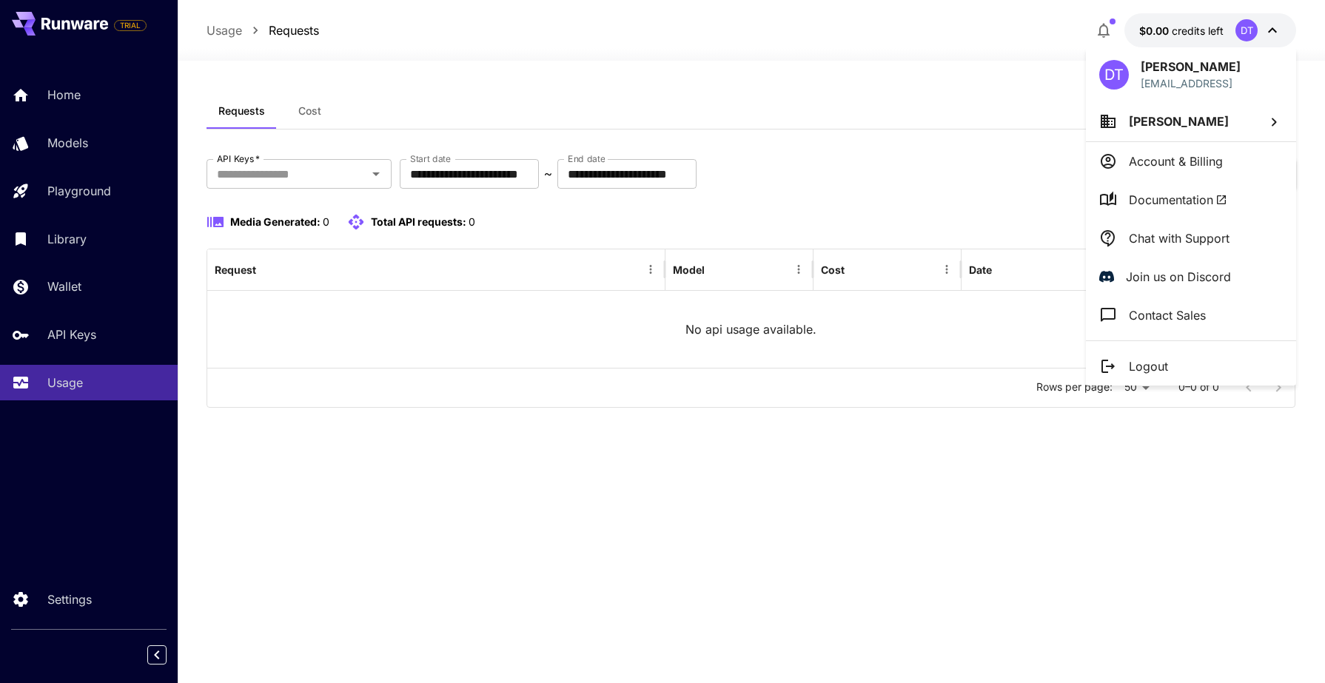
click at [136, 23] on div at bounding box center [662, 341] width 1325 height 683
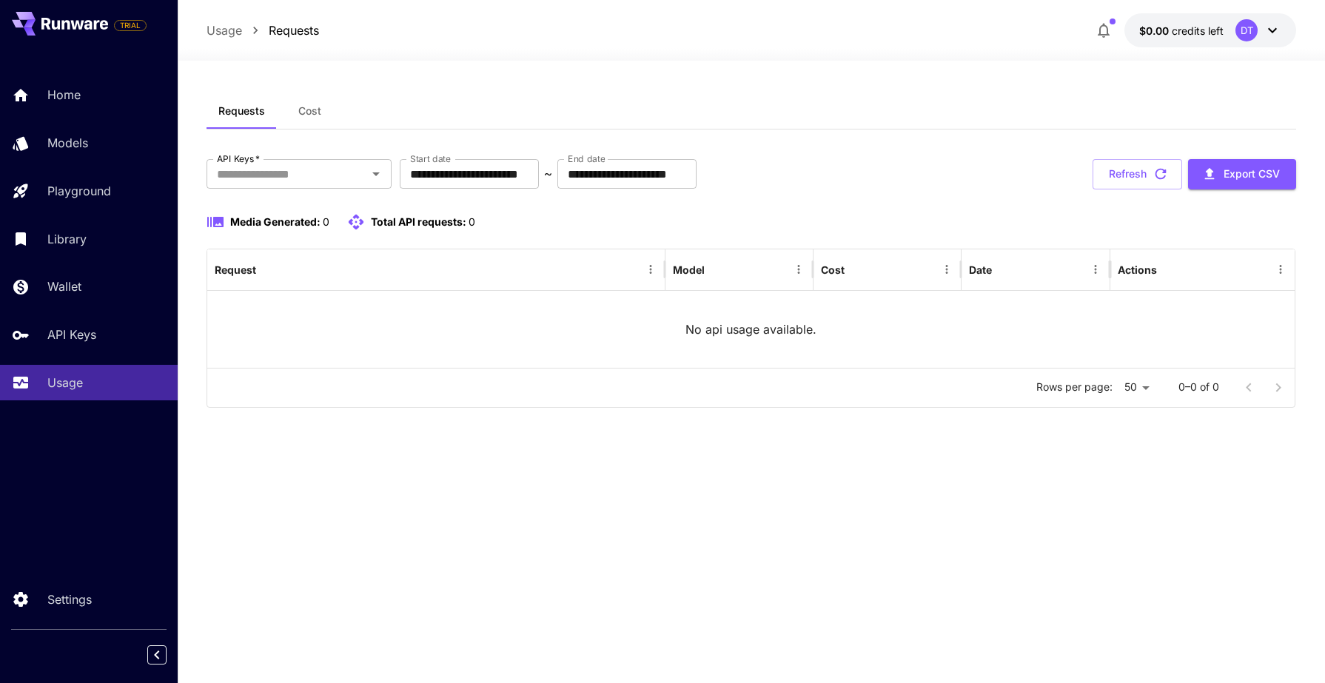
click at [82, 23] on icon at bounding box center [76, 24] width 13 height 9
click at [75, 102] on p "Home" at bounding box center [66, 95] width 33 height 18
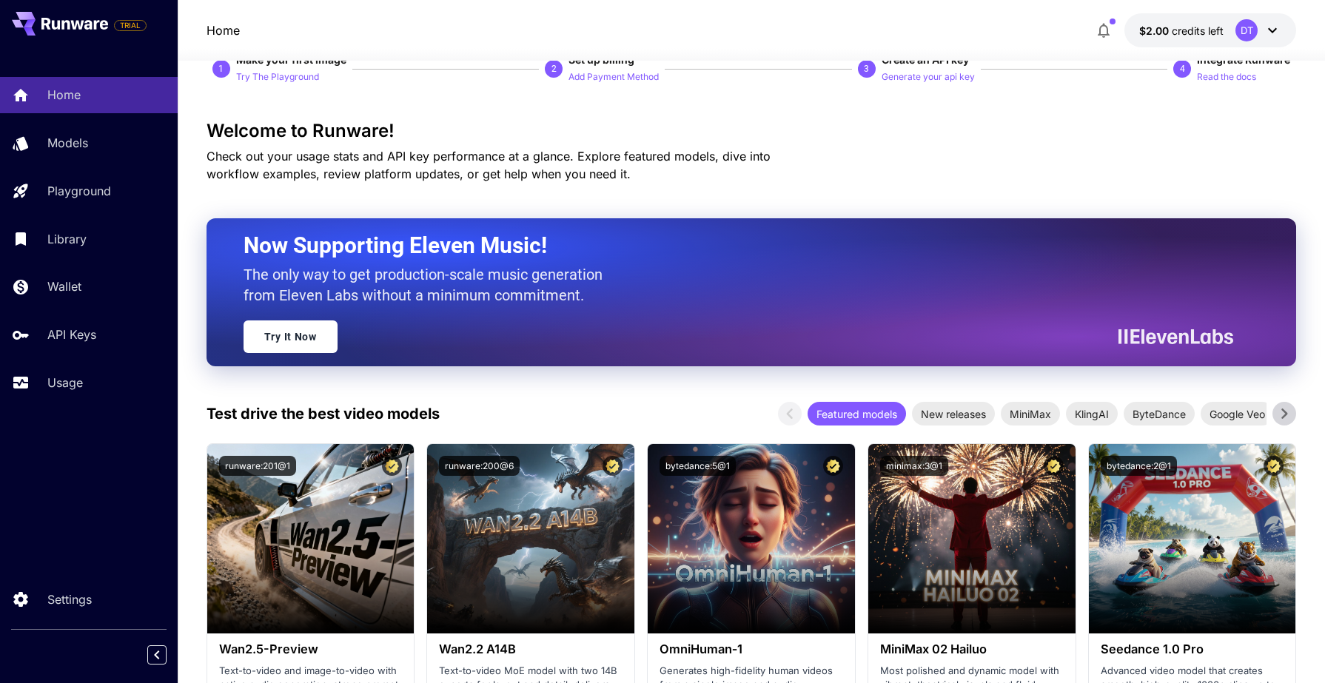
scroll to position [56, 0]
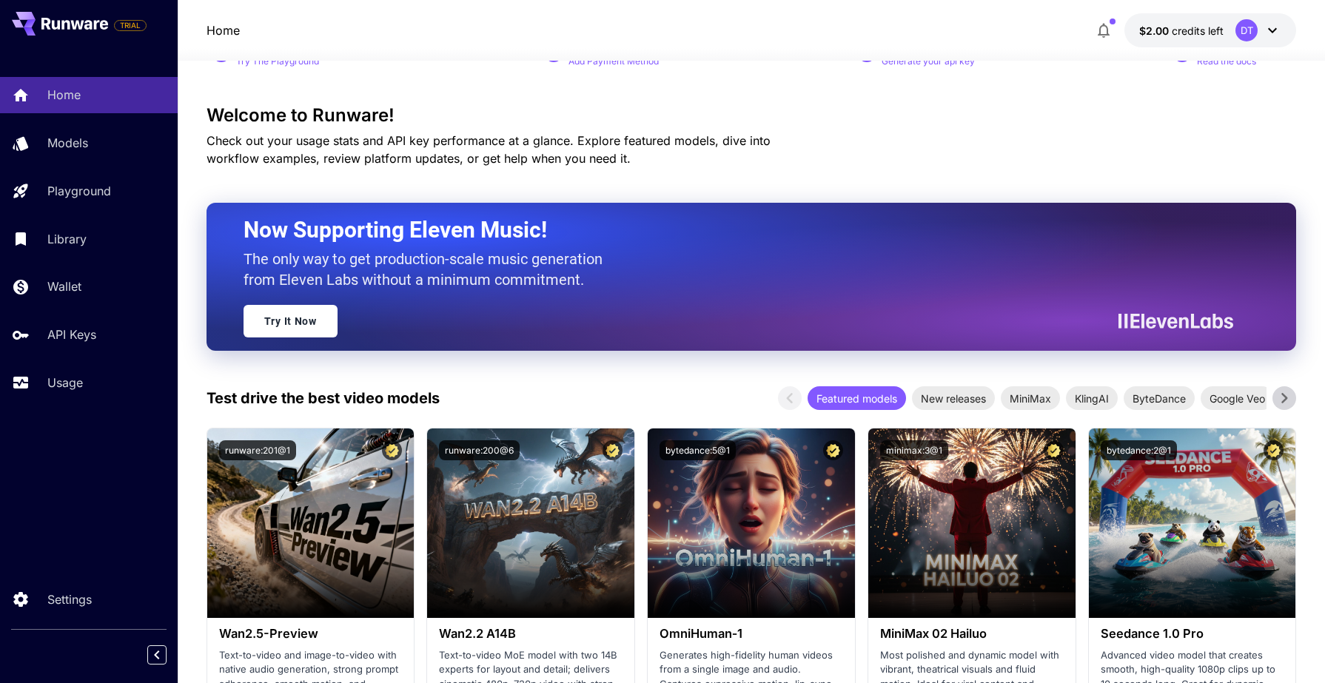
click at [1271, 27] on icon at bounding box center [1273, 30] width 18 height 18
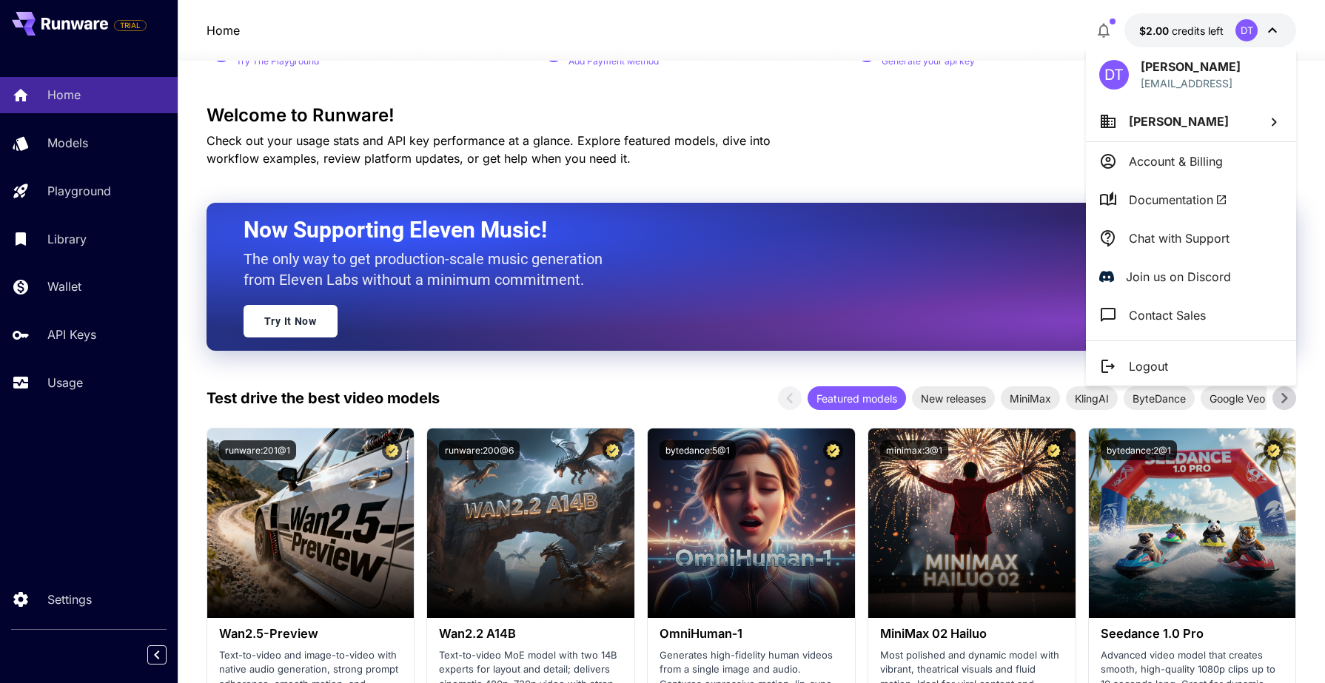
click at [1174, 159] on p "Account & Billing" at bounding box center [1176, 162] width 94 height 18
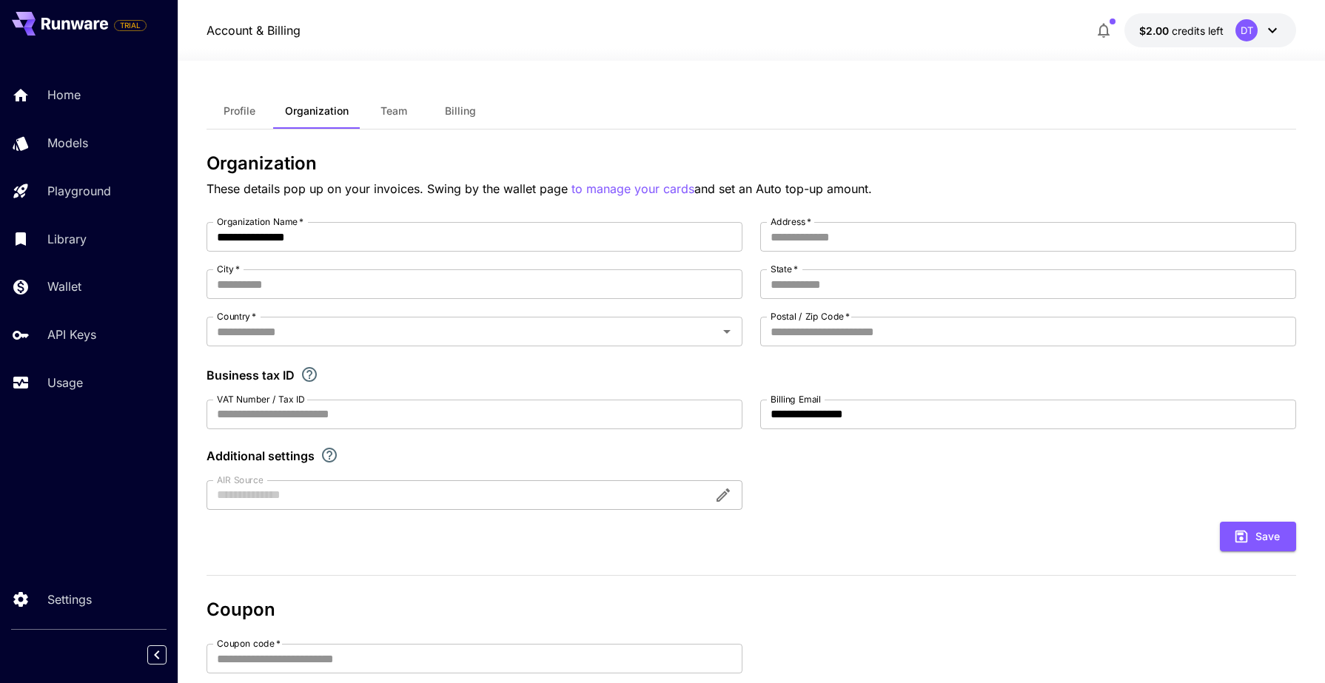
click at [1174, 43] on div at bounding box center [752, 52] width 1148 height 18
click at [1162, 33] on span "$2.00" at bounding box center [1155, 30] width 33 height 13
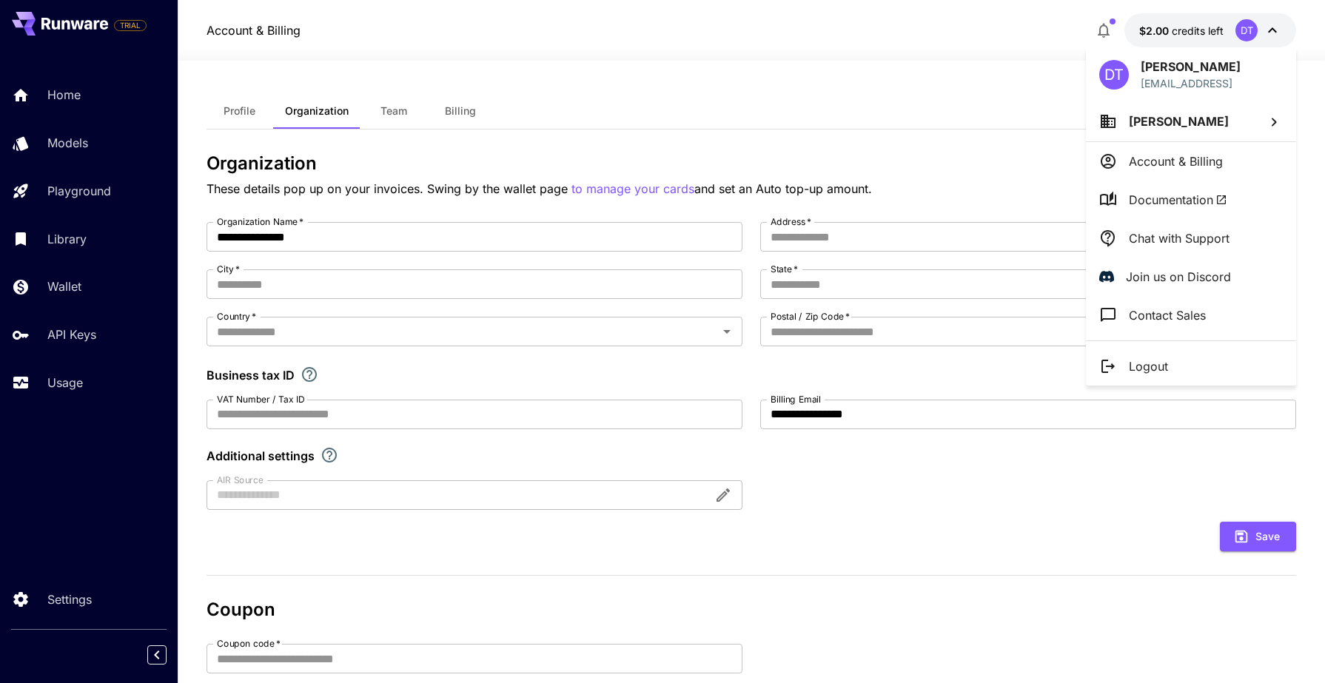
click at [1137, 27] on div at bounding box center [662, 341] width 1325 height 683
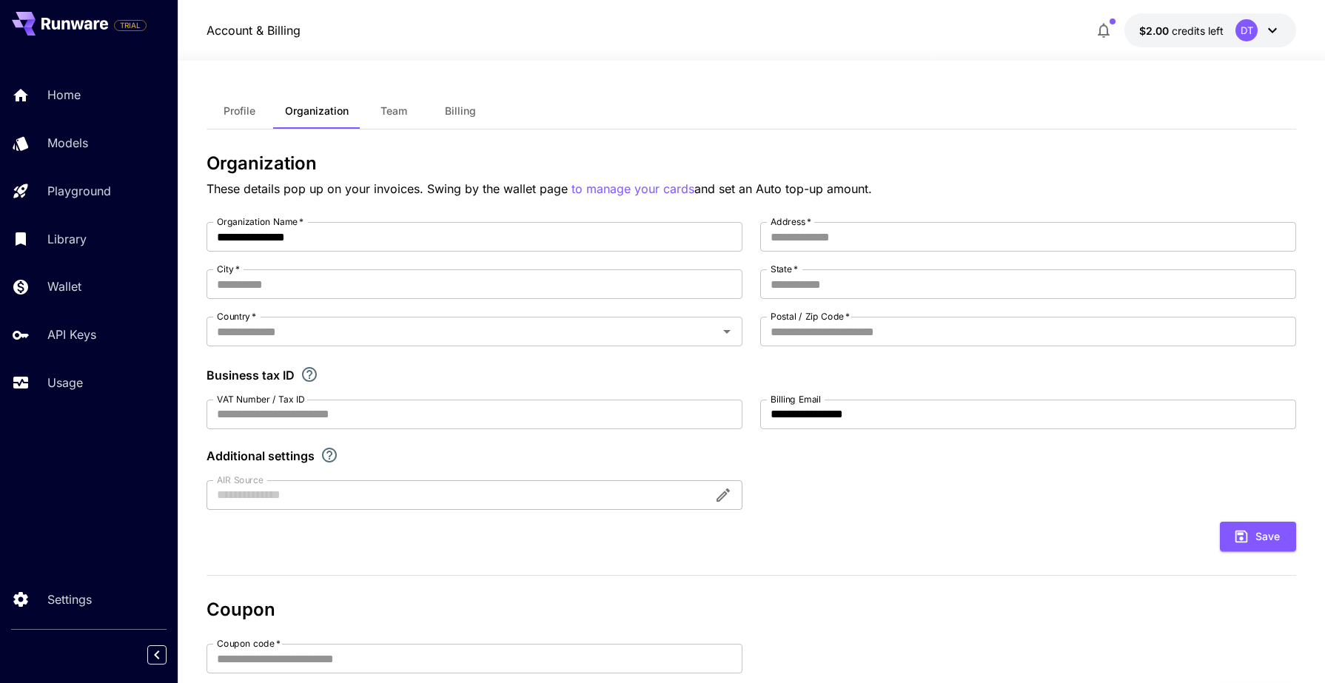
click at [1108, 27] on icon "button" at bounding box center [1104, 30] width 18 height 18
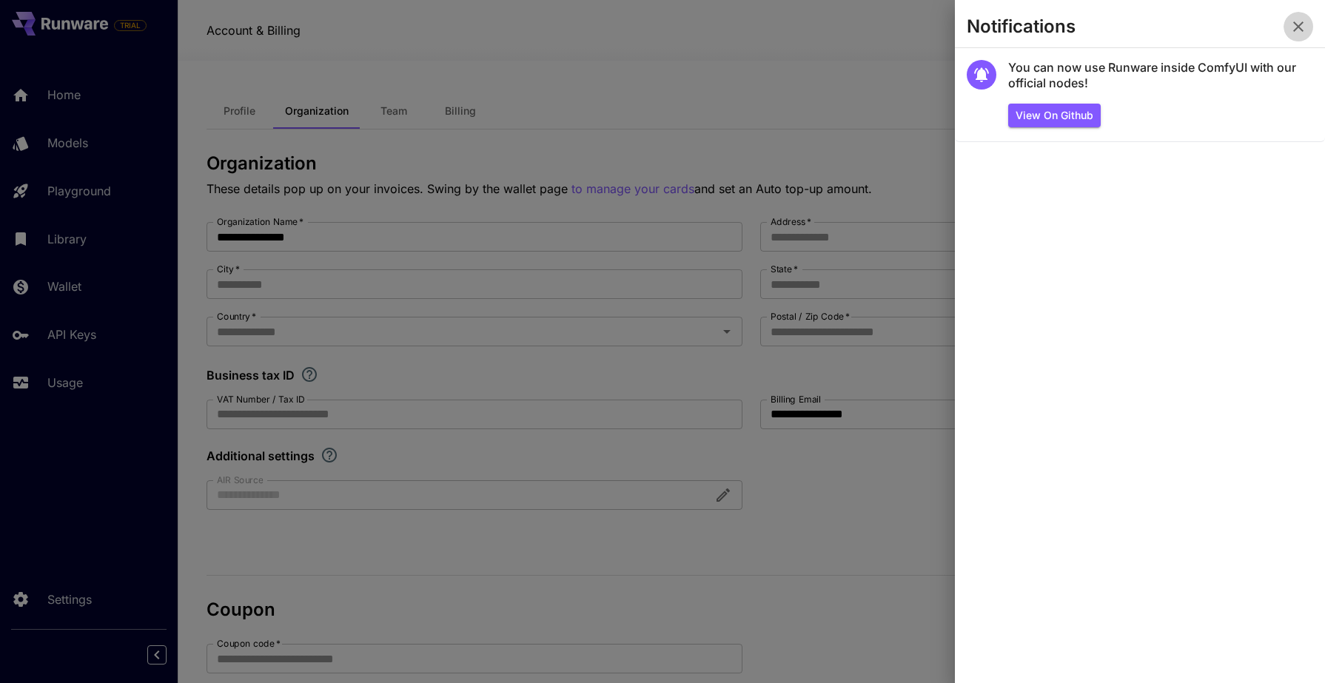
click at [1293, 19] on icon "button" at bounding box center [1299, 27] width 18 height 18
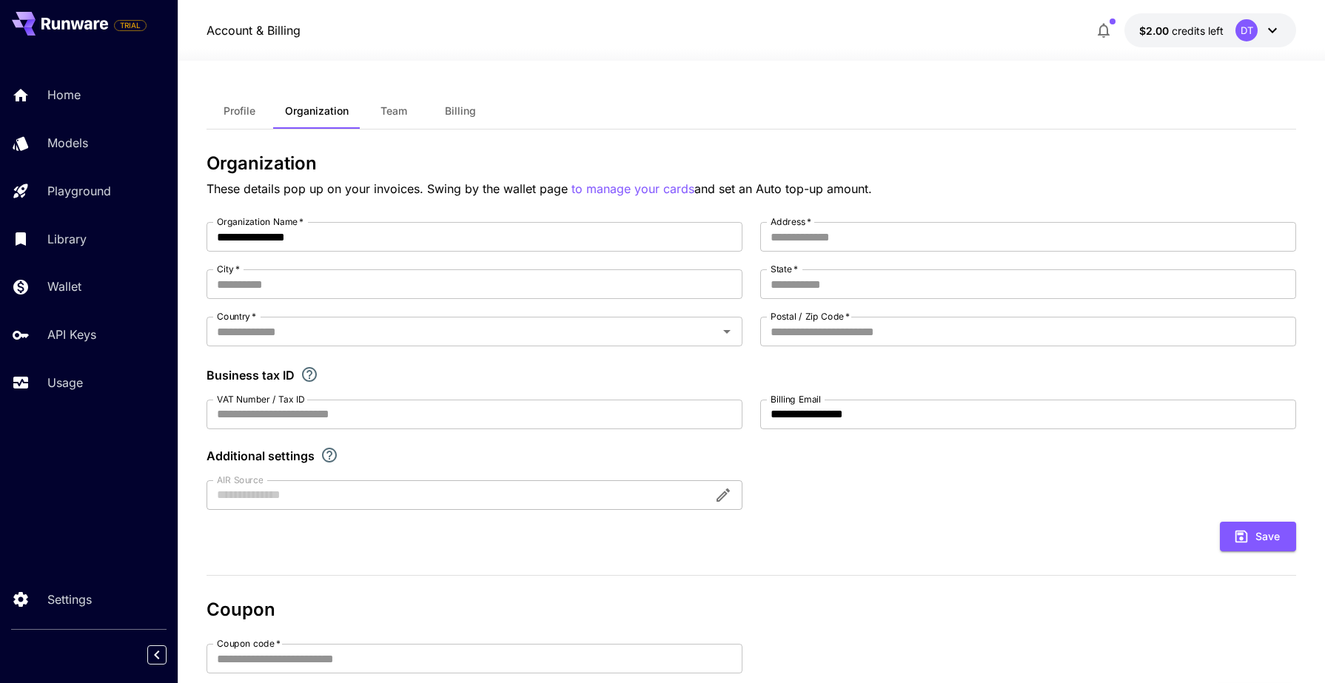
click at [525, 84] on div "**********" at bounding box center [752, 483] width 1091 height 844
click at [1213, 34] on span "credits left" at bounding box center [1198, 30] width 52 height 13
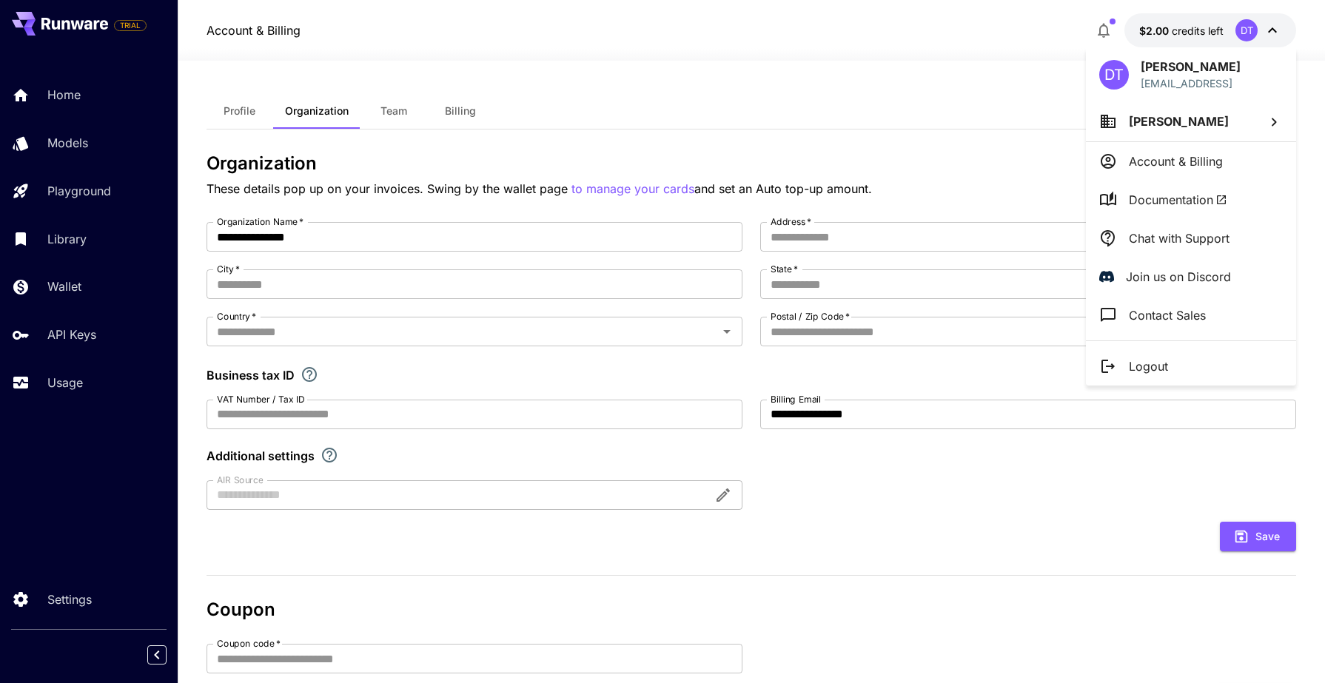
click at [1259, 122] on li "[PERSON_NAME]" at bounding box center [1191, 121] width 210 height 40
click at [988, 499] on div at bounding box center [662, 341] width 1325 height 683
click at [67, 589] on div at bounding box center [662, 341] width 1325 height 683
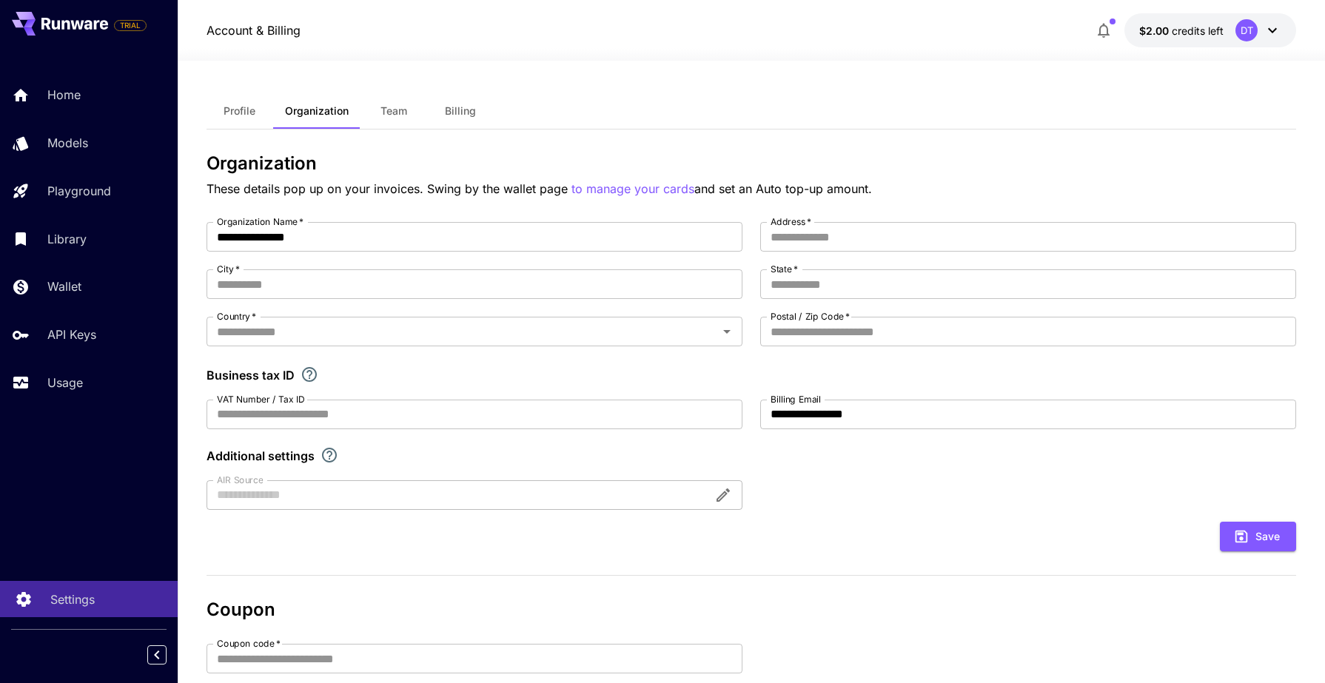
click at [64, 596] on p "Settings" at bounding box center [72, 600] width 44 height 18
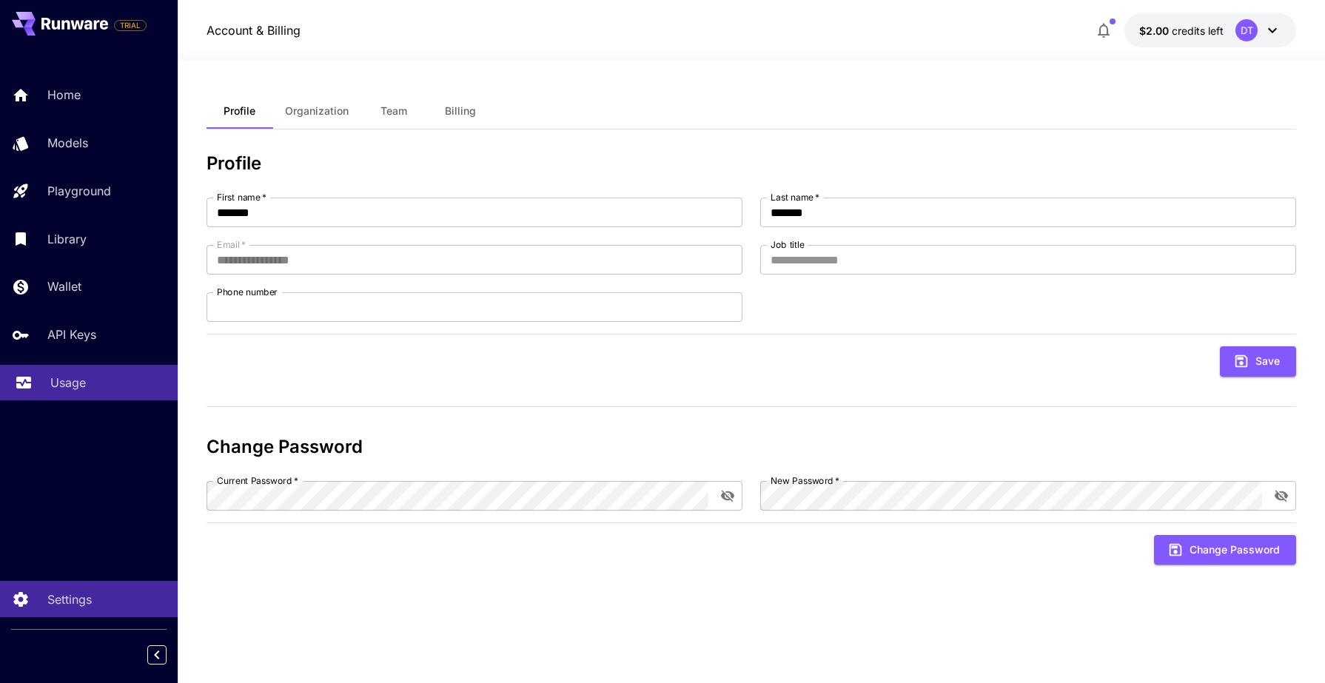
click at [85, 397] on link "Usage" at bounding box center [89, 383] width 178 height 36
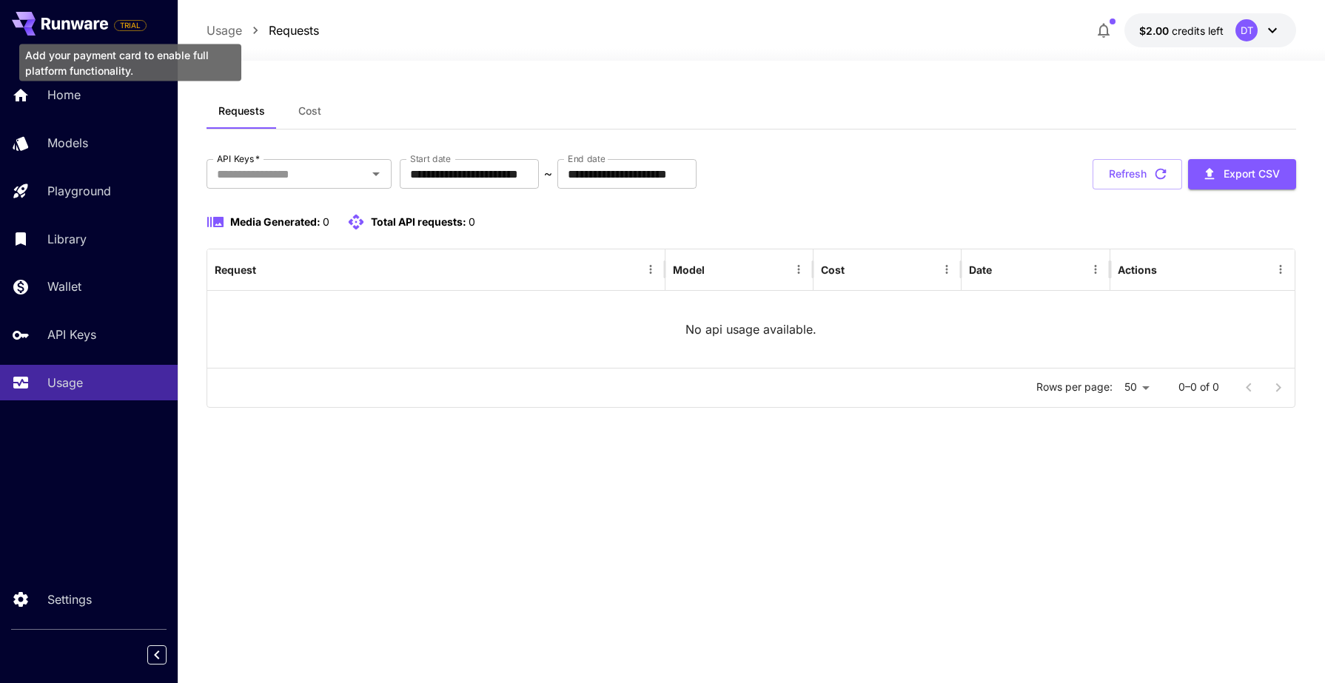
click at [118, 24] on span "TRIAL" at bounding box center [130, 25] width 31 height 11
click at [1236, 60] on div at bounding box center [752, 52] width 1148 height 18
click at [1223, 32] on span "credits left" at bounding box center [1198, 30] width 52 height 13
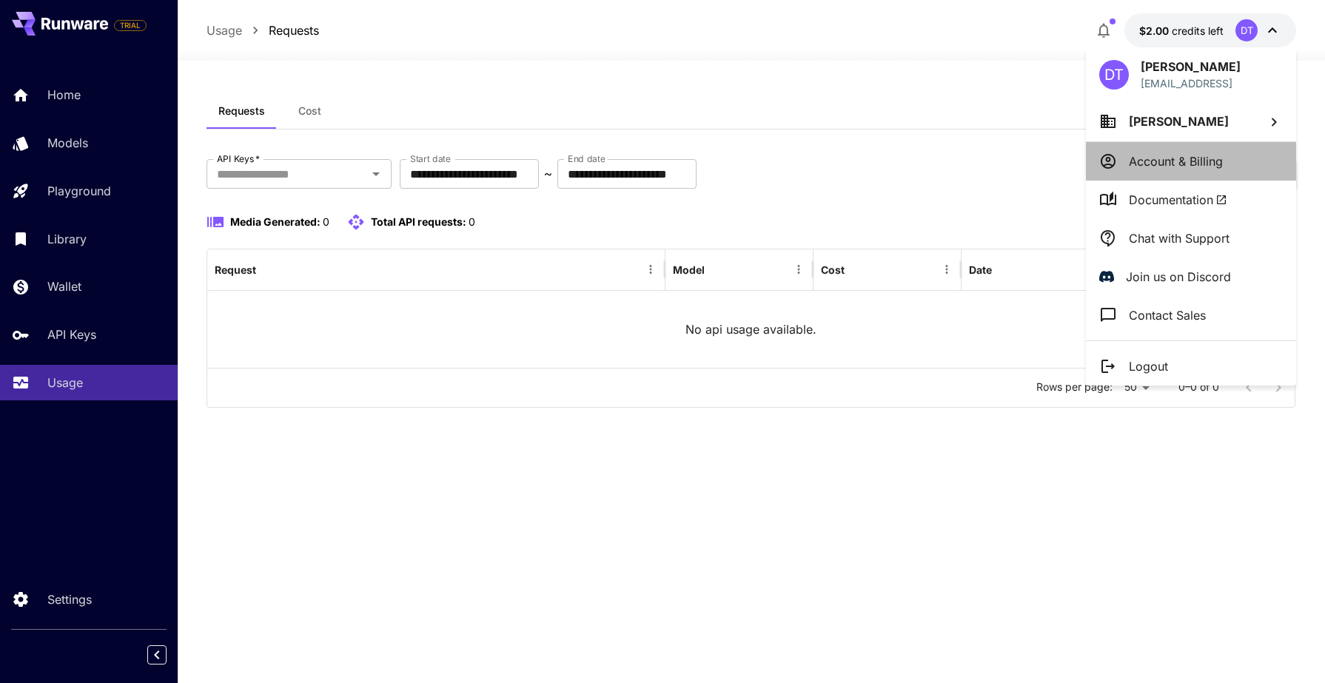
click at [1161, 162] on p "Account & Billing" at bounding box center [1176, 162] width 94 height 18
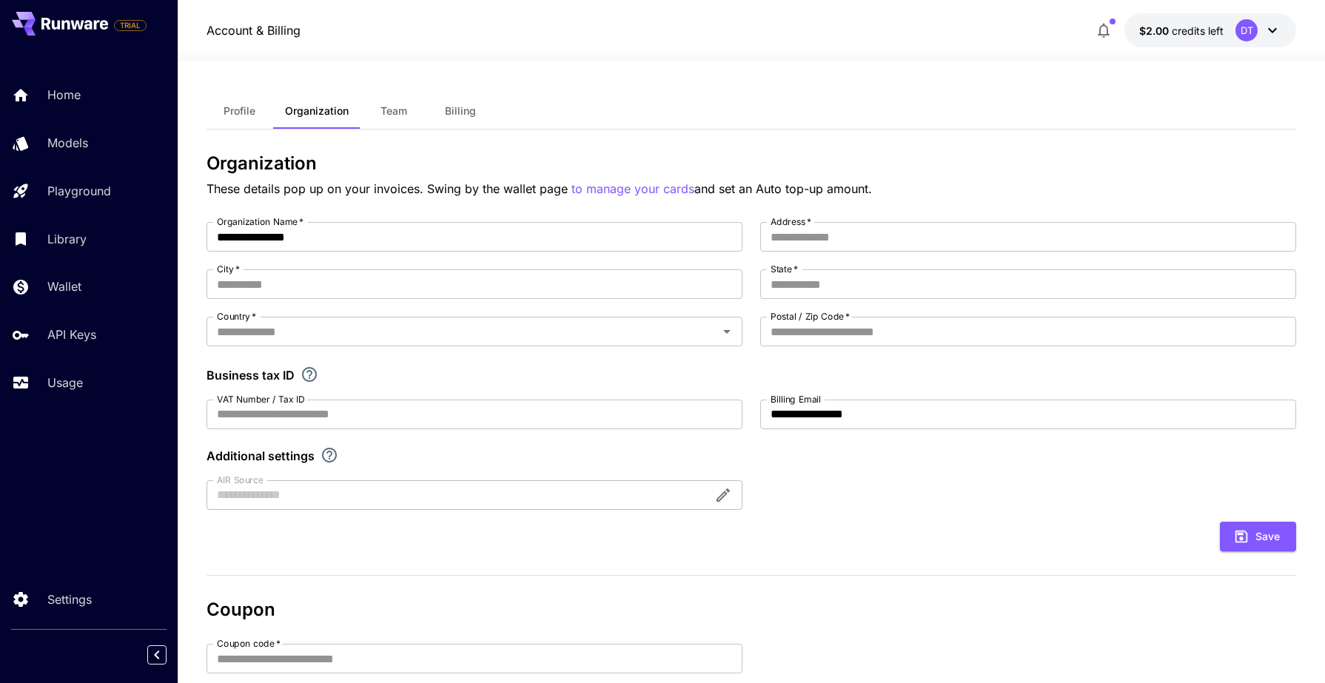
click at [257, 115] on button "Profile" at bounding box center [240, 111] width 67 height 36
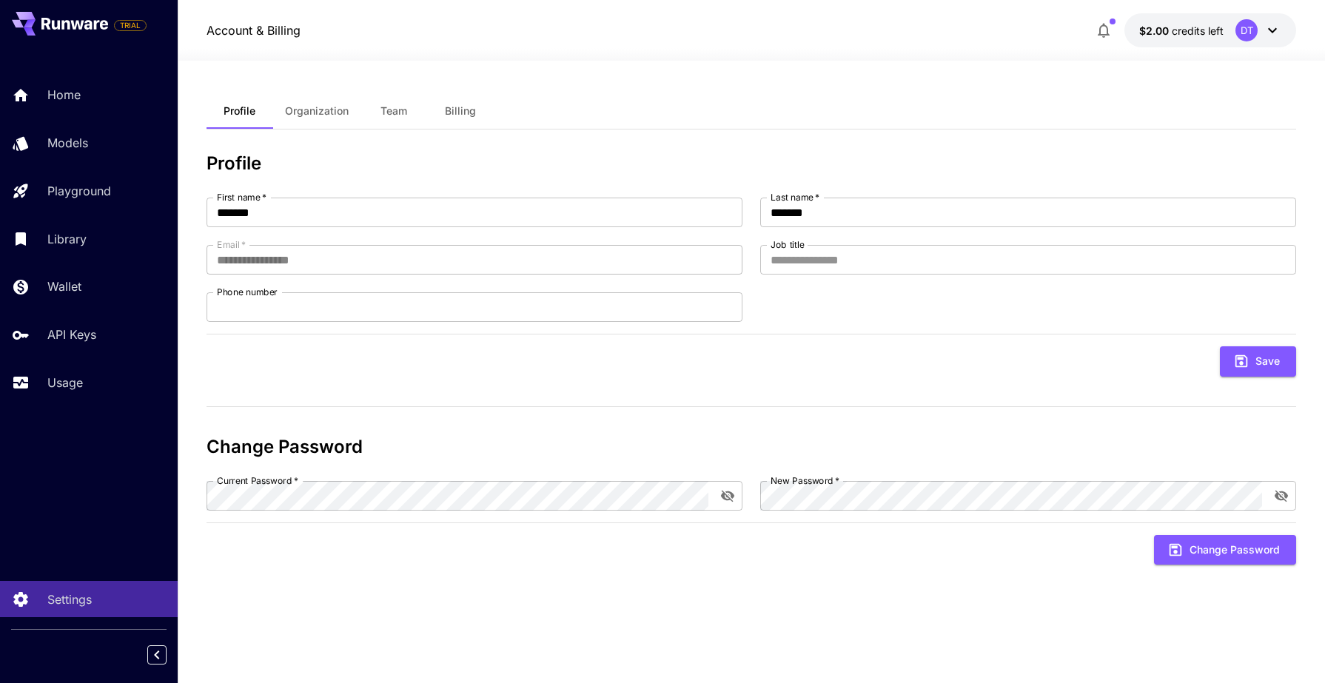
click at [308, 116] on span "Organization" at bounding box center [317, 110] width 64 height 13
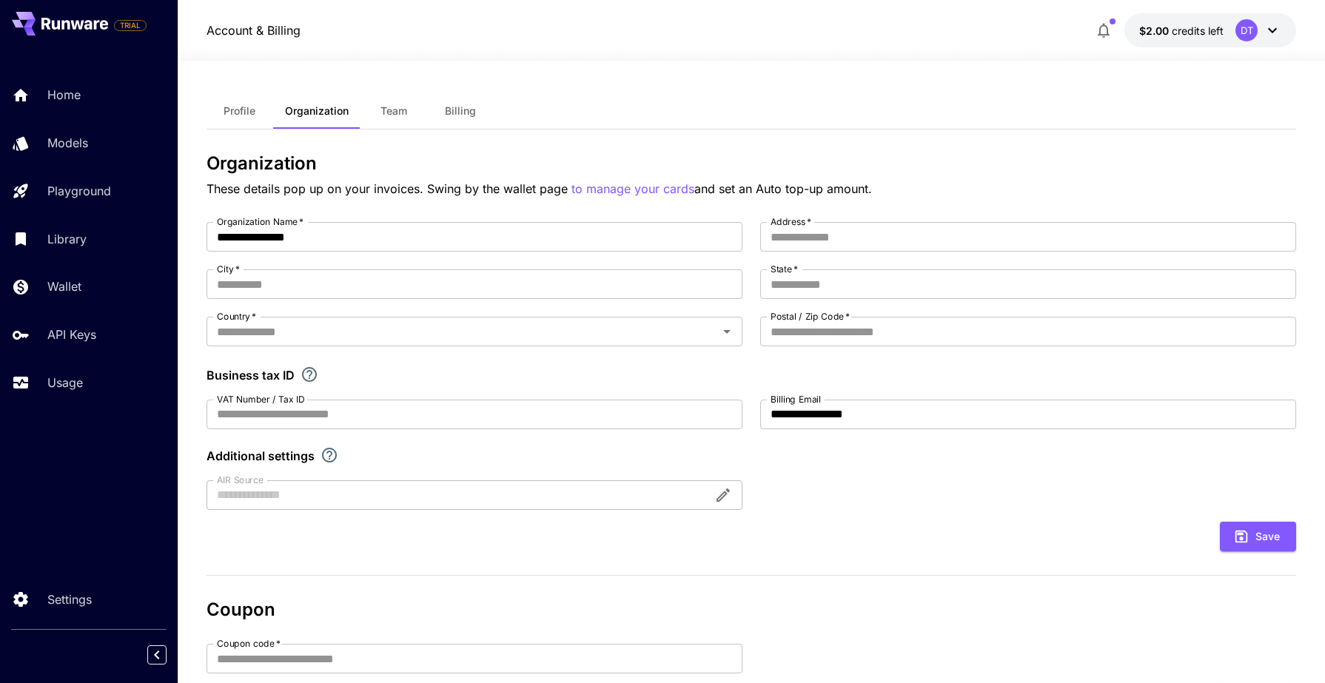
click at [308, 116] on span "Organization" at bounding box center [317, 110] width 64 height 13
click at [377, 109] on button "Team" at bounding box center [394, 111] width 67 height 36
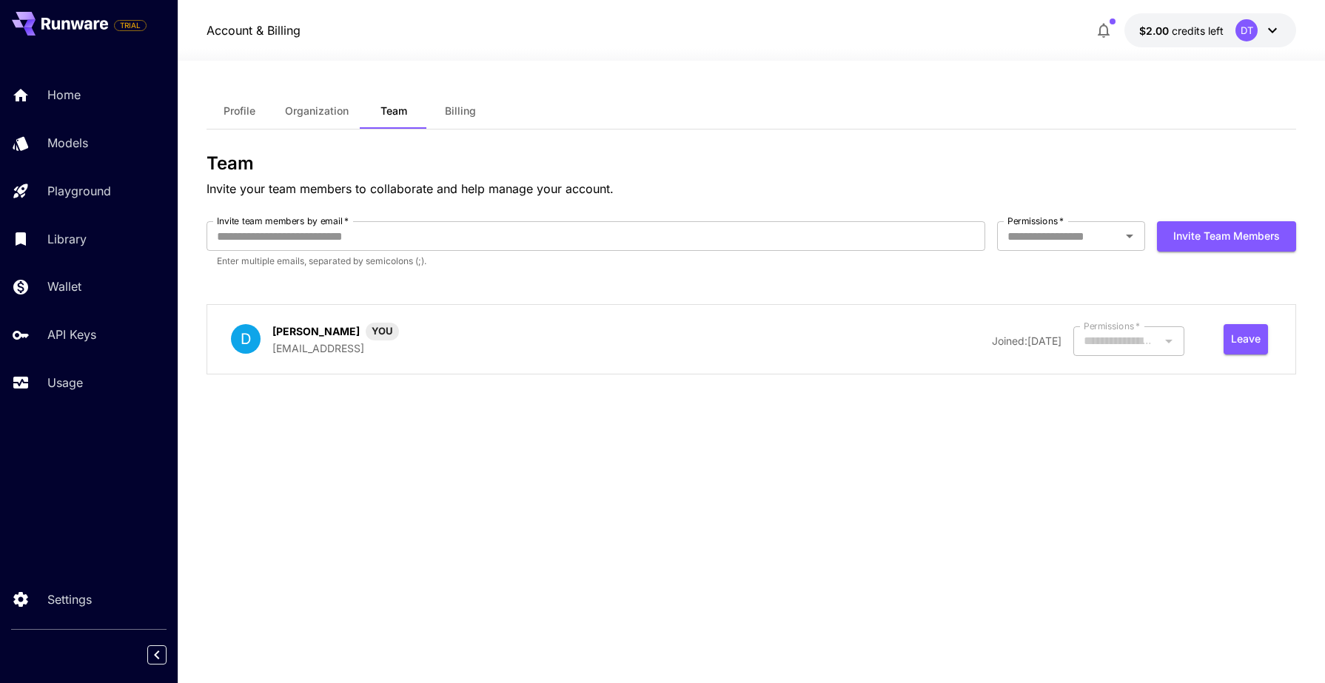
click at [448, 110] on span "Billing" at bounding box center [460, 110] width 31 height 13
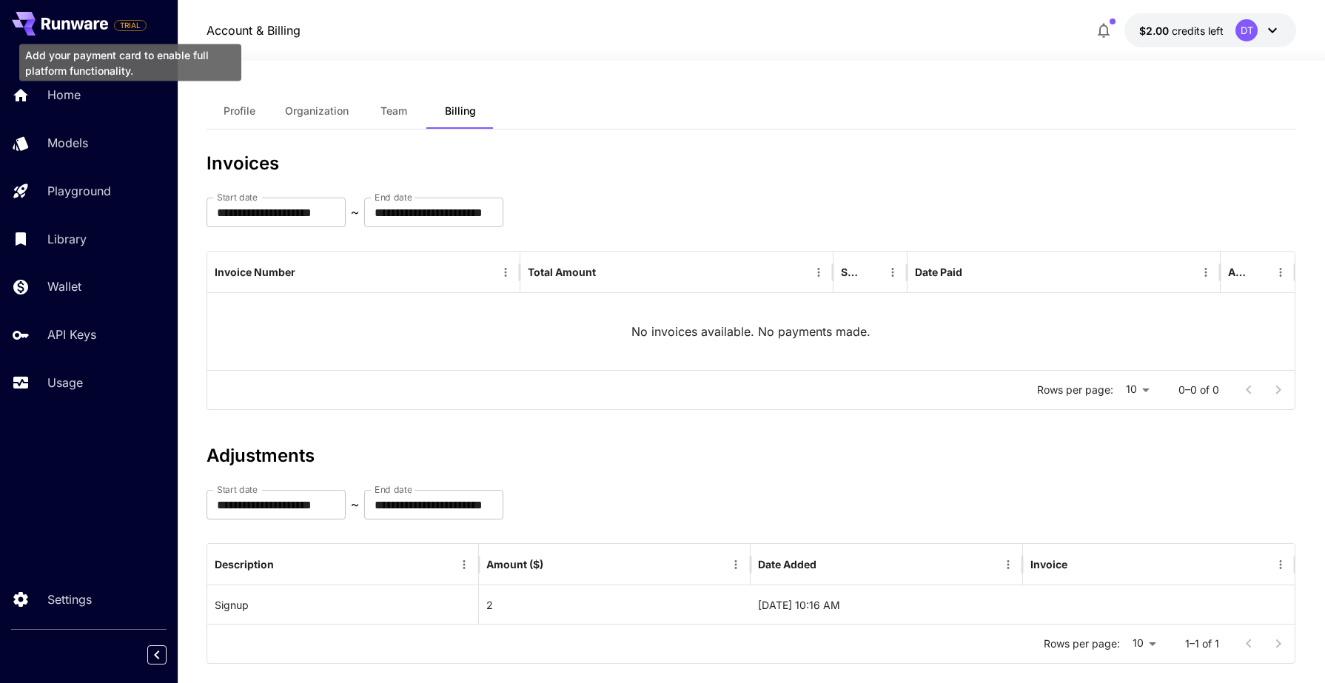
click at [124, 26] on span "TRIAL" at bounding box center [130, 25] width 31 height 11
click at [64, 32] on button at bounding box center [60, 24] width 96 height 24
click at [91, 28] on icon at bounding box center [88, 25] width 8 height 10
click at [94, 28] on icon at bounding box center [97, 25] width 6 height 10
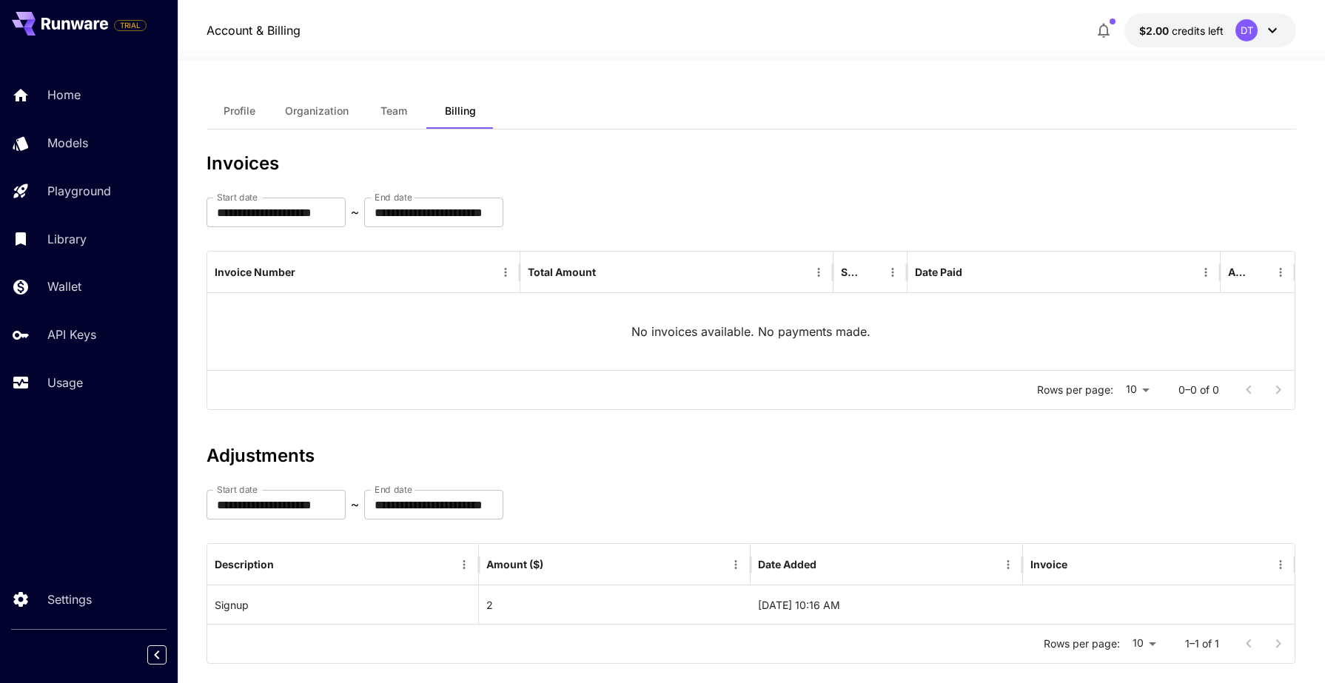
click at [246, 110] on button "Profile" at bounding box center [240, 111] width 67 height 36
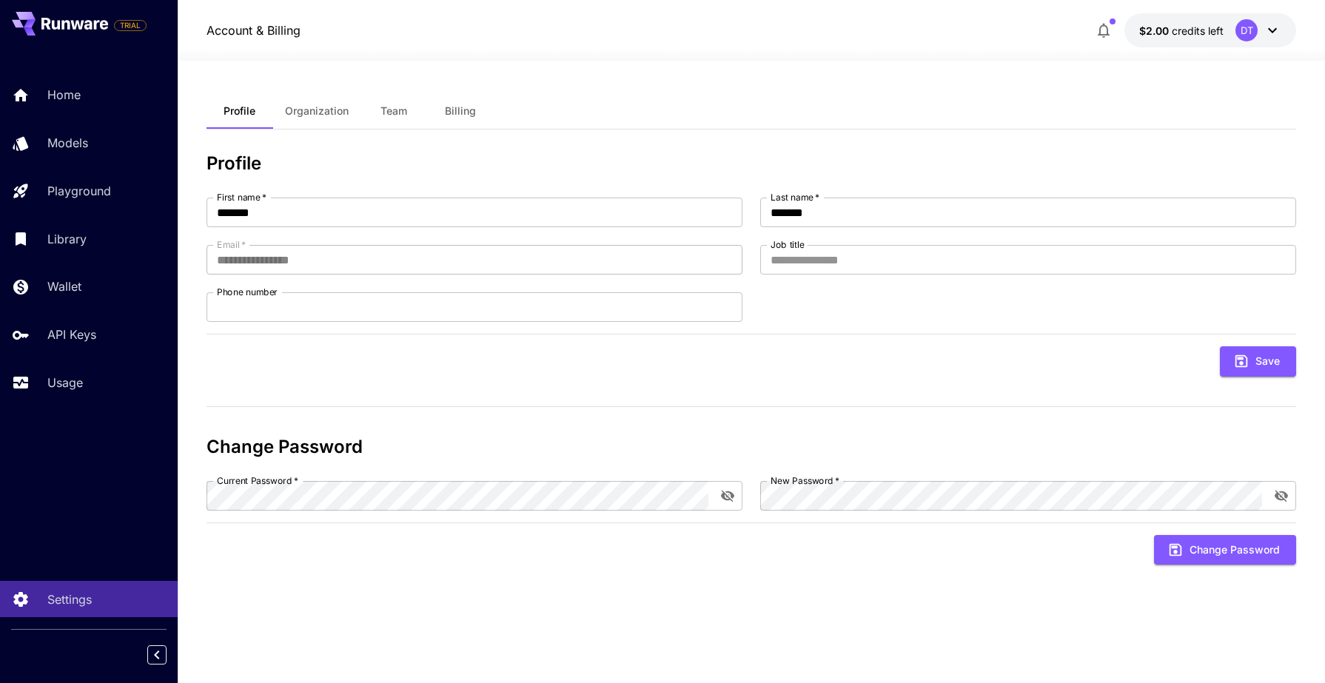
click at [329, 116] on span "Organization" at bounding box center [317, 110] width 64 height 13
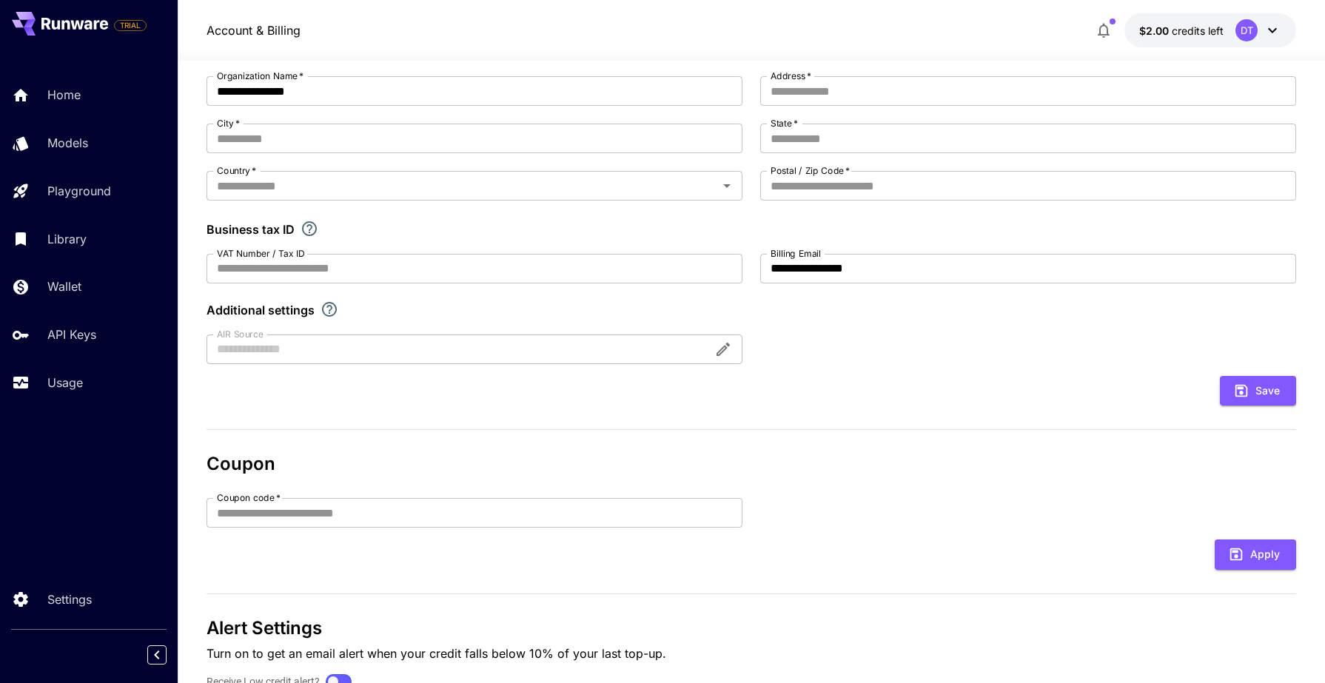
scroll to position [167, 0]
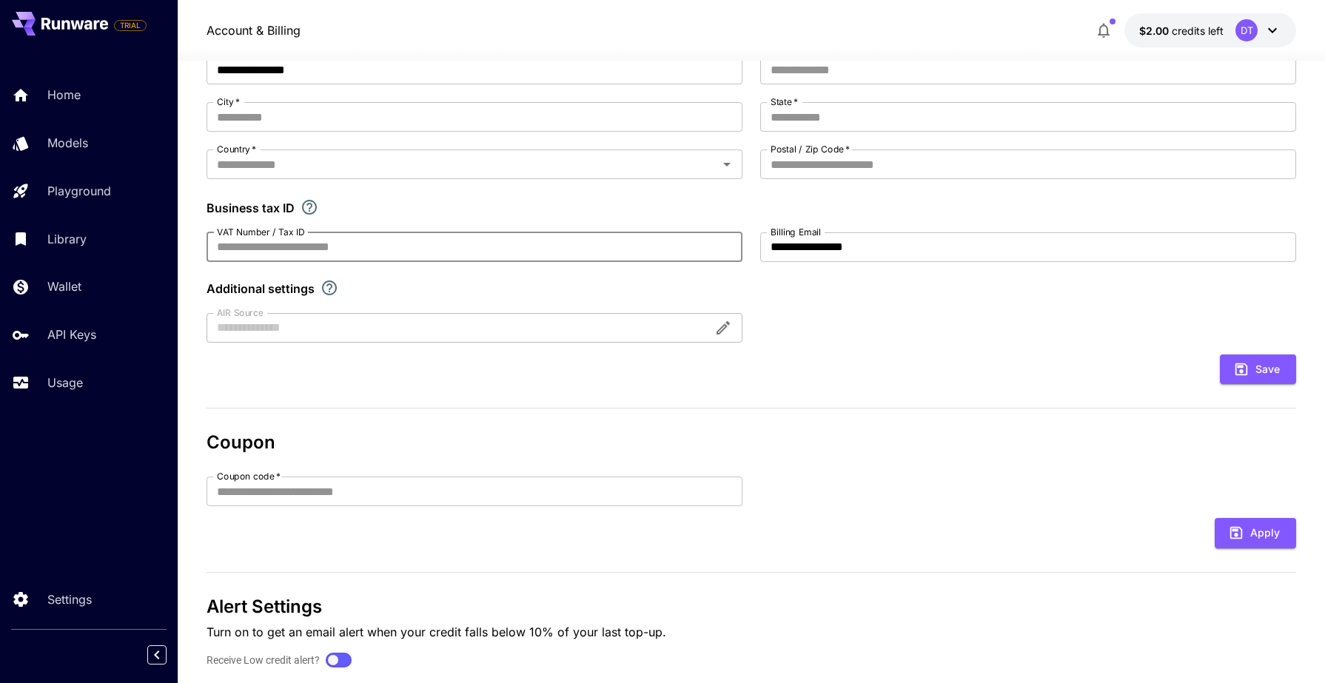
click at [456, 252] on input "VAT Number / Tax ID" at bounding box center [475, 247] width 536 height 30
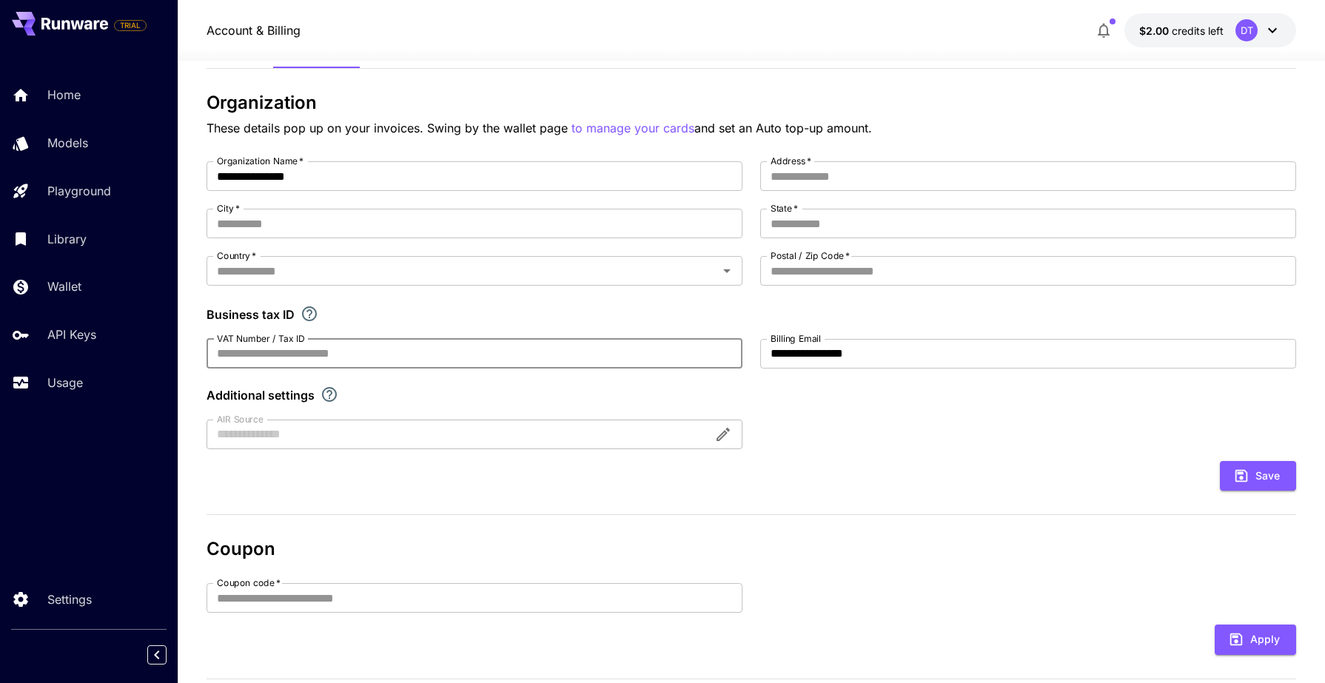
scroll to position [58, 0]
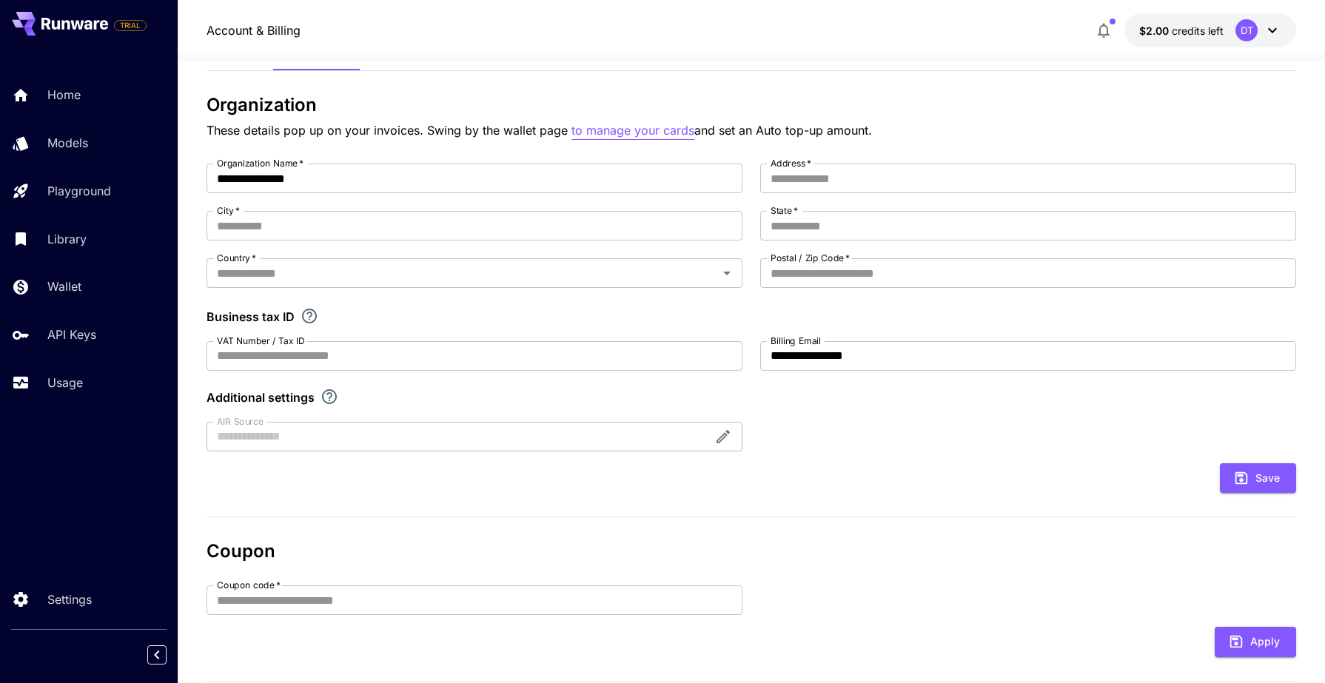
click at [652, 133] on p "to manage your cards" at bounding box center [633, 130] width 123 height 19
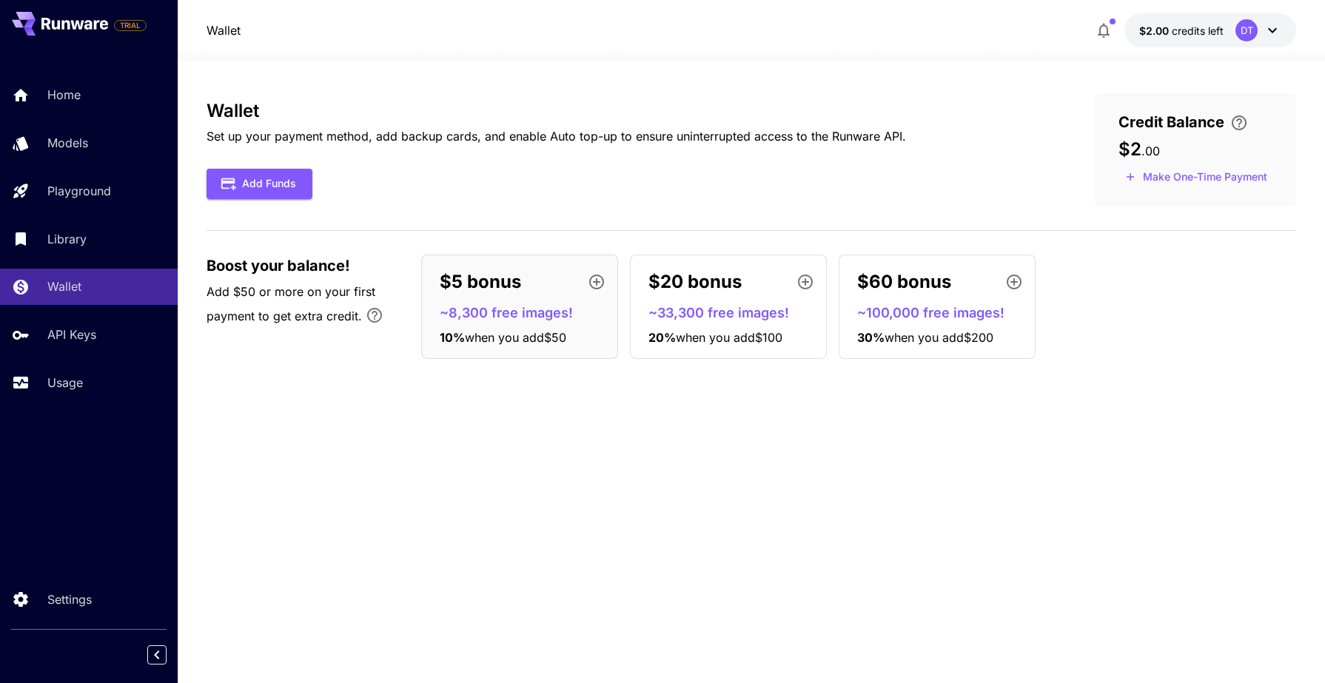
click at [521, 290] on div "$5 bonus" at bounding box center [526, 282] width 172 height 30
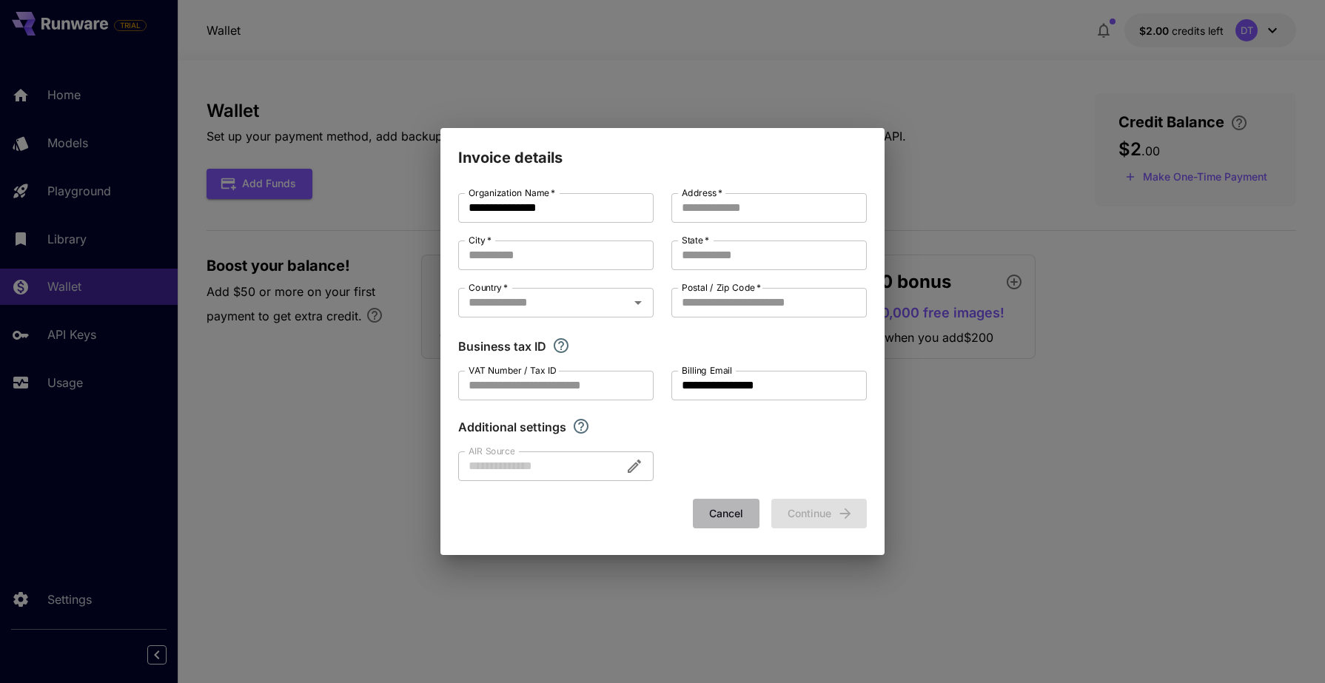
click at [714, 512] on button "Cancel" at bounding box center [726, 514] width 67 height 30
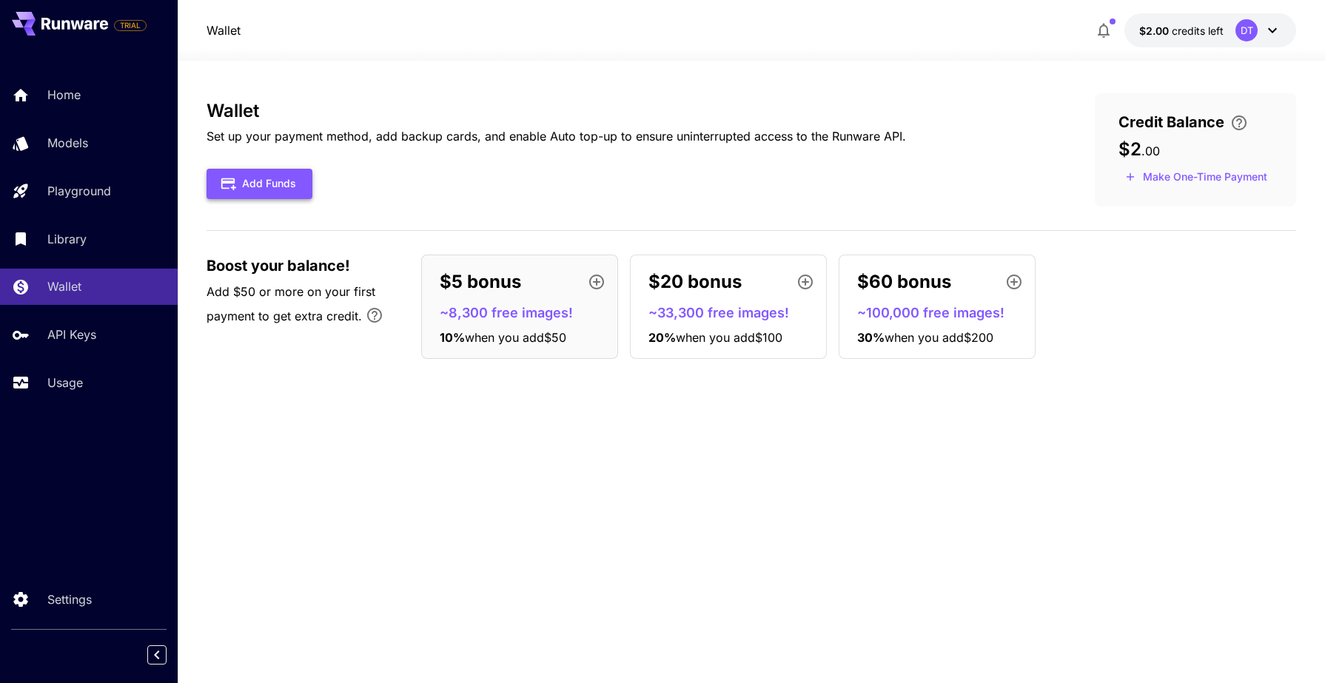
click at [268, 188] on button "Add Funds" at bounding box center [260, 184] width 106 height 30
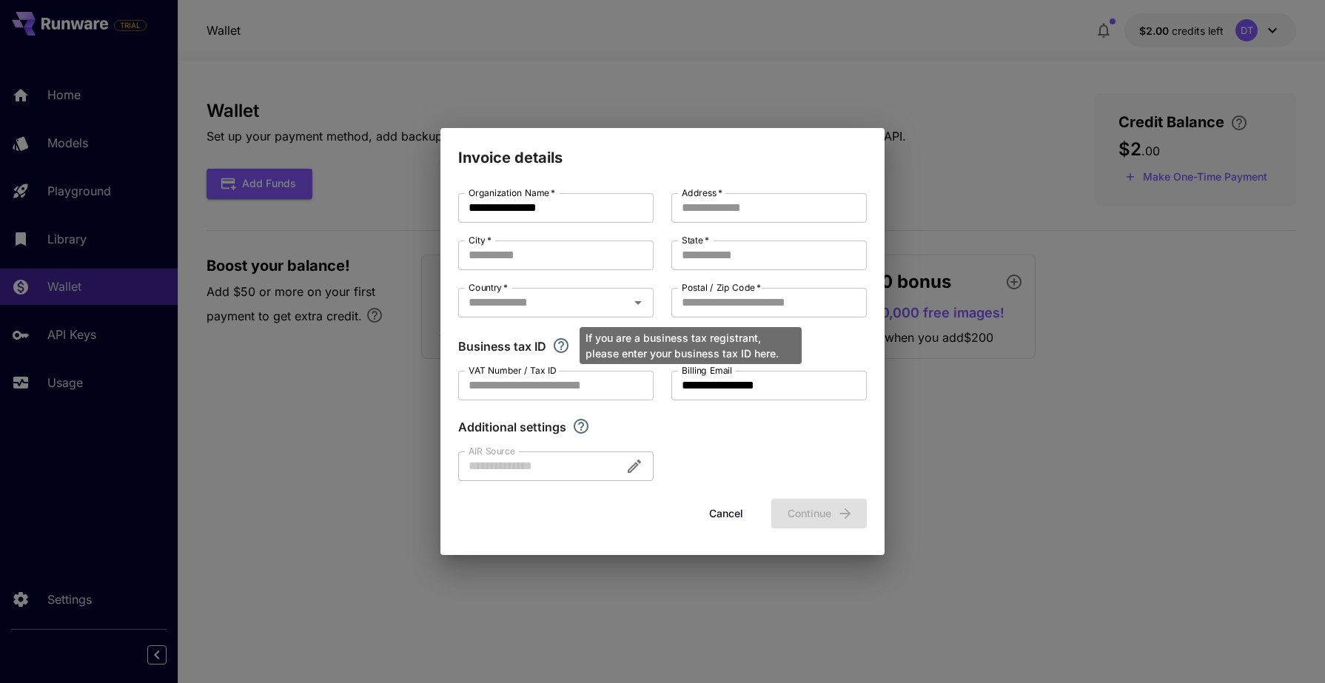
click at [555, 341] on icon "If you are a business tax registrant, please enter your business tax ID here." at bounding box center [561, 345] width 15 height 15
click at [723, 525] on button "Cancel" at bounding box center [726, 514] width 67 height 30
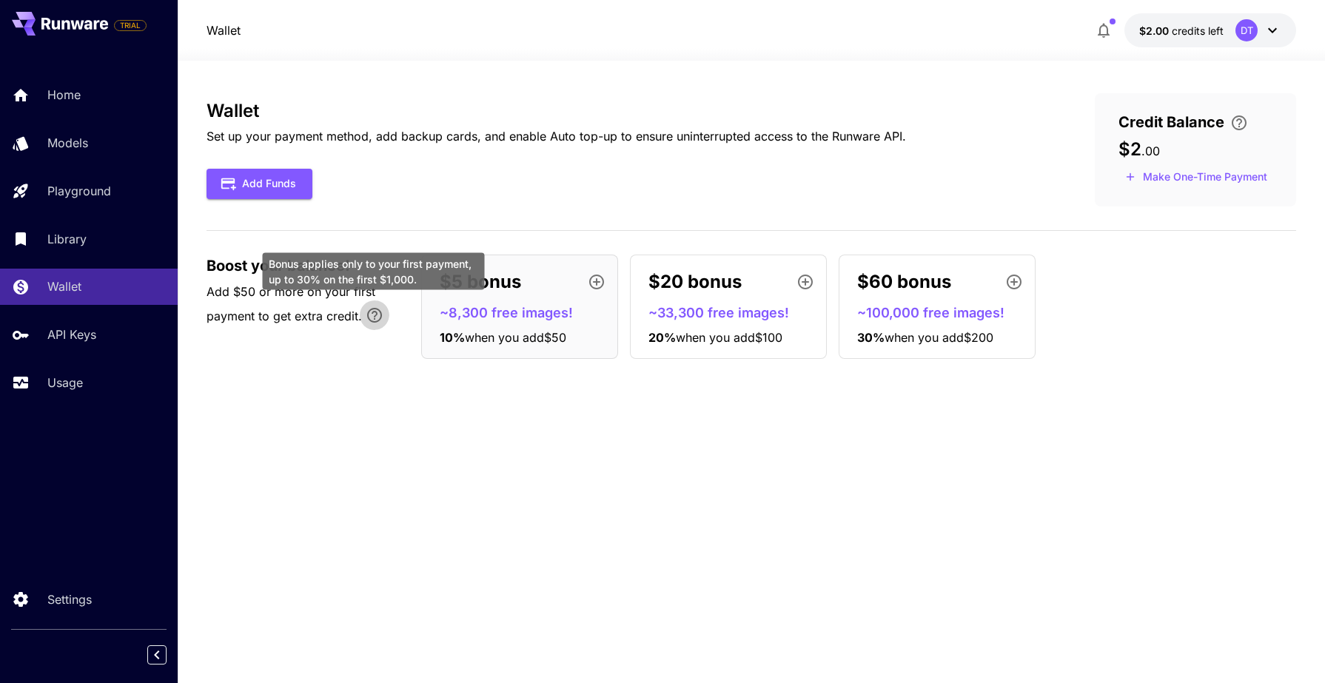
click at [369, 315] on icon "Bonus applies only to your first payment, up to 30% on the first $1,000." at bounding box center [375, 316] width 18 height 18
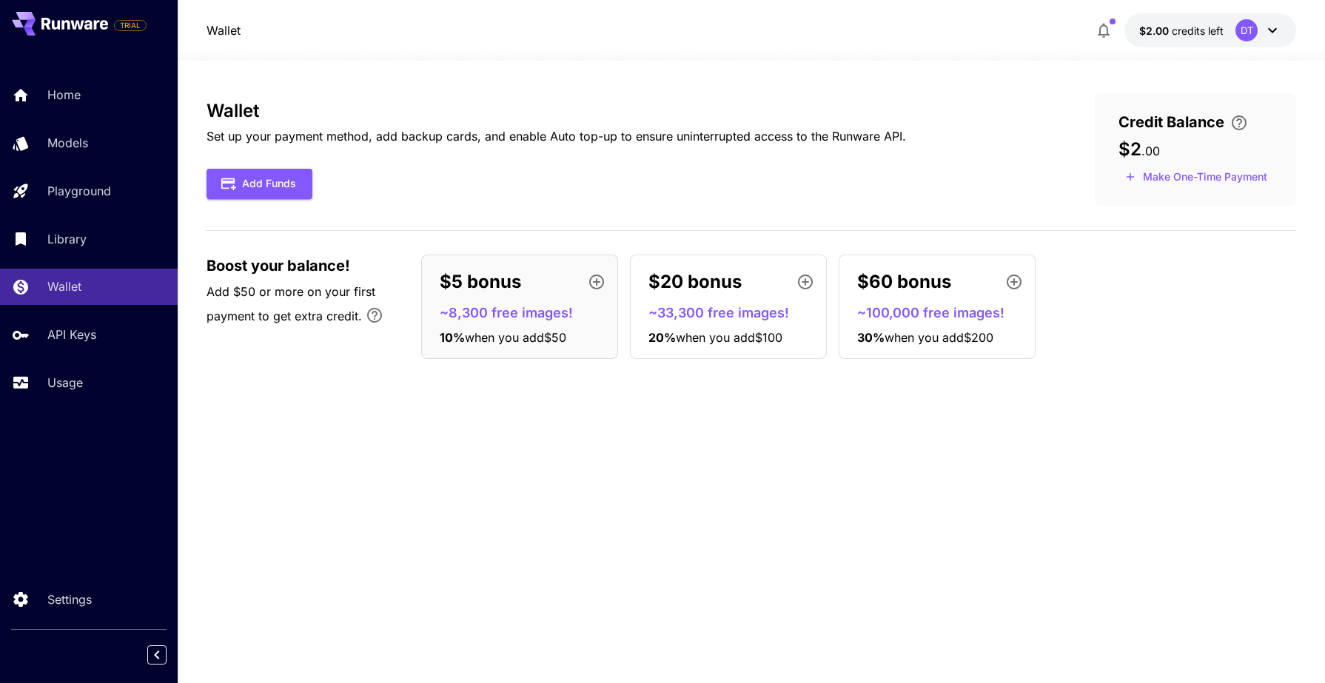
click at [409, 395] on div "Wallet Set up your payment method, add backup cards, and enable Auto top-up to …" at bounding box center [752, 372] width 1091 height 558
